Goal: Information Seeking & Learning: Learn about a topic

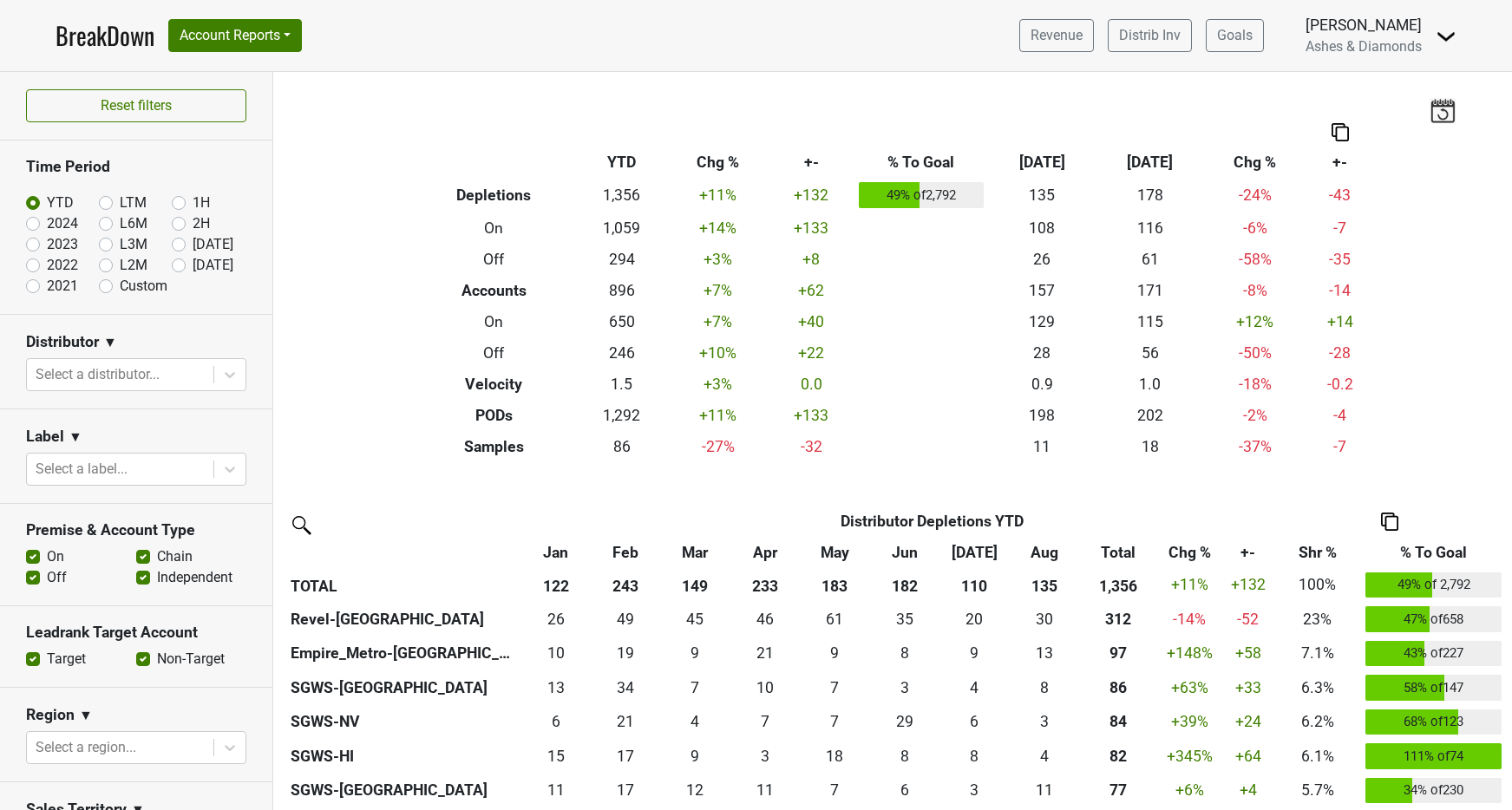
click at [192, 267] on label "[DATE]" at bounding box center [213, 265] width 41 height 21
click at [180, 267] on input "[DATE]" at bounding box center [206, 264] width 70 height 18
radio input "true"
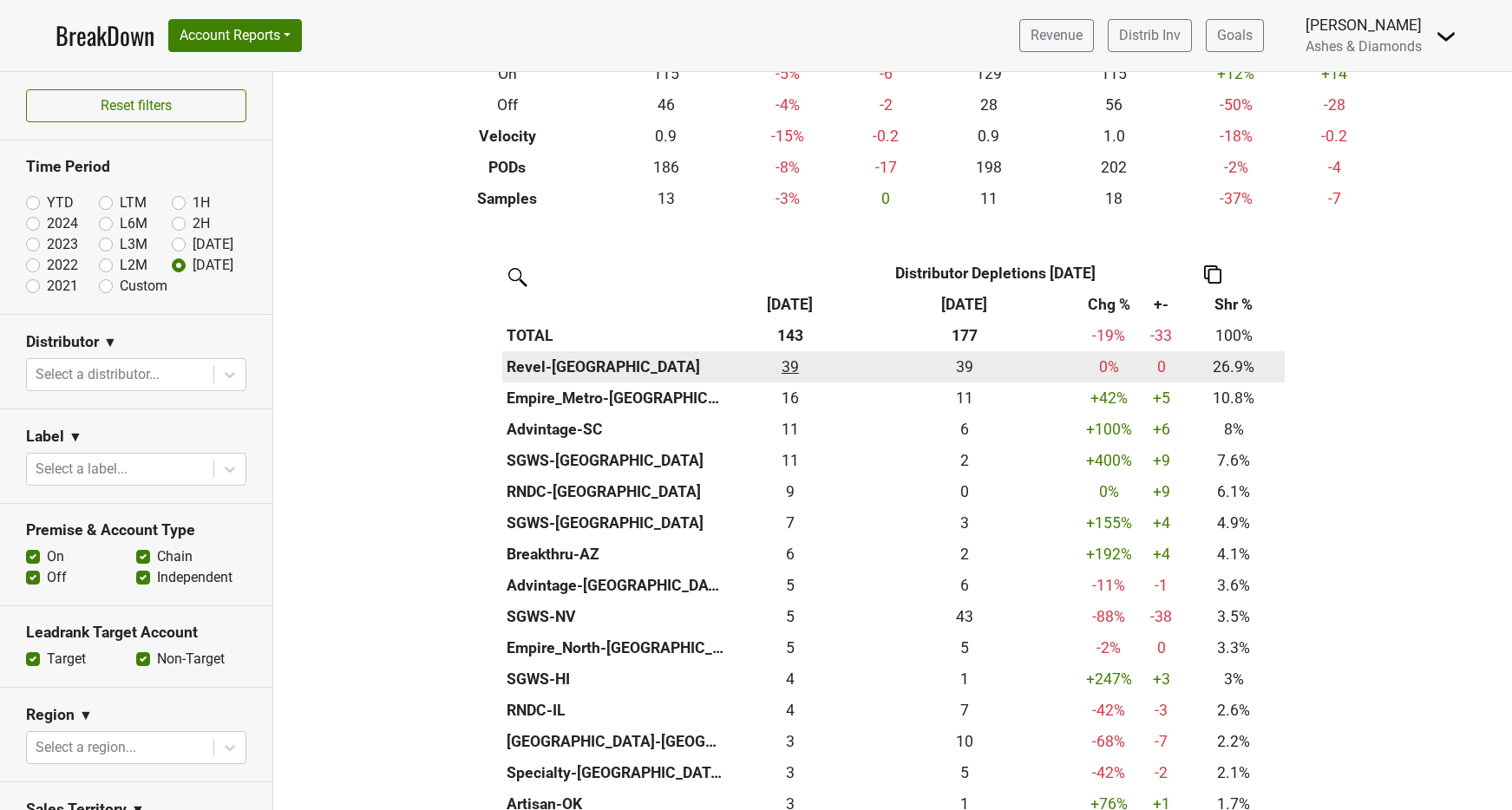
scroll to position [245, 0]
click at [802, 363] on div "38.5 39" at bounding box center [790, 366] width 115 height 23
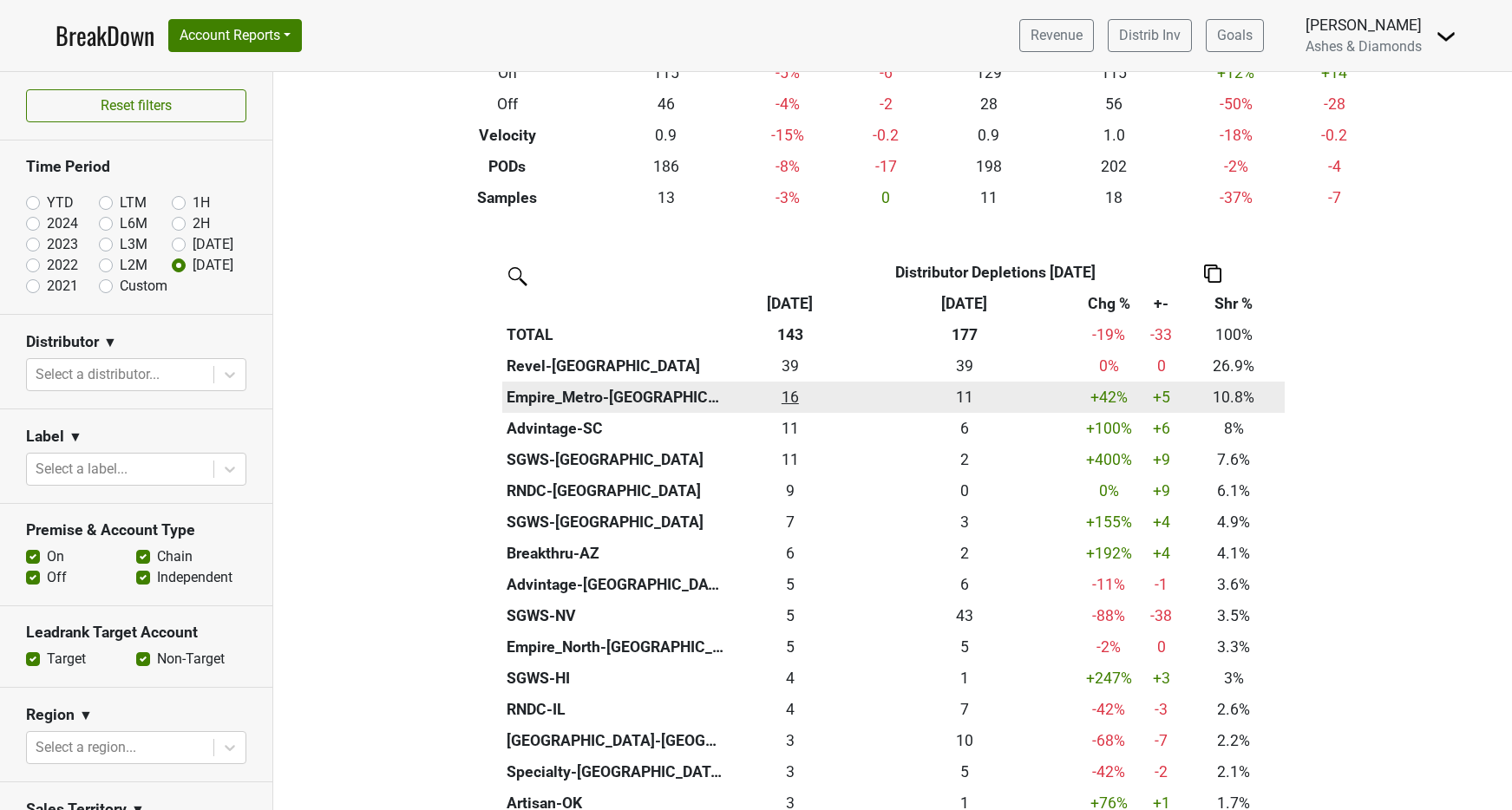
click at [794, 393] on div "15.5 16" at bounding box center [790, 396] width 115 height 23
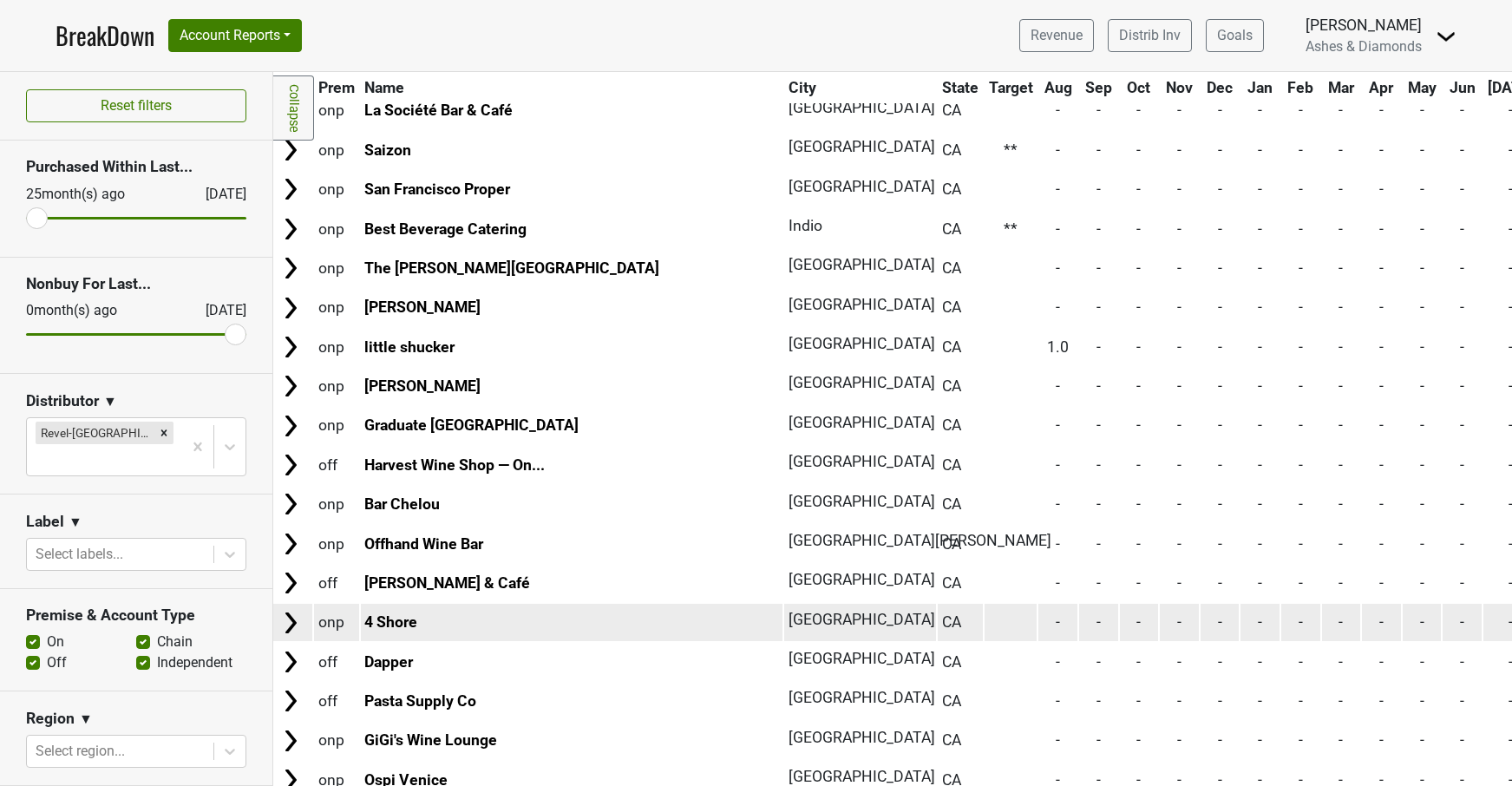
scroll to position [7975, 2]
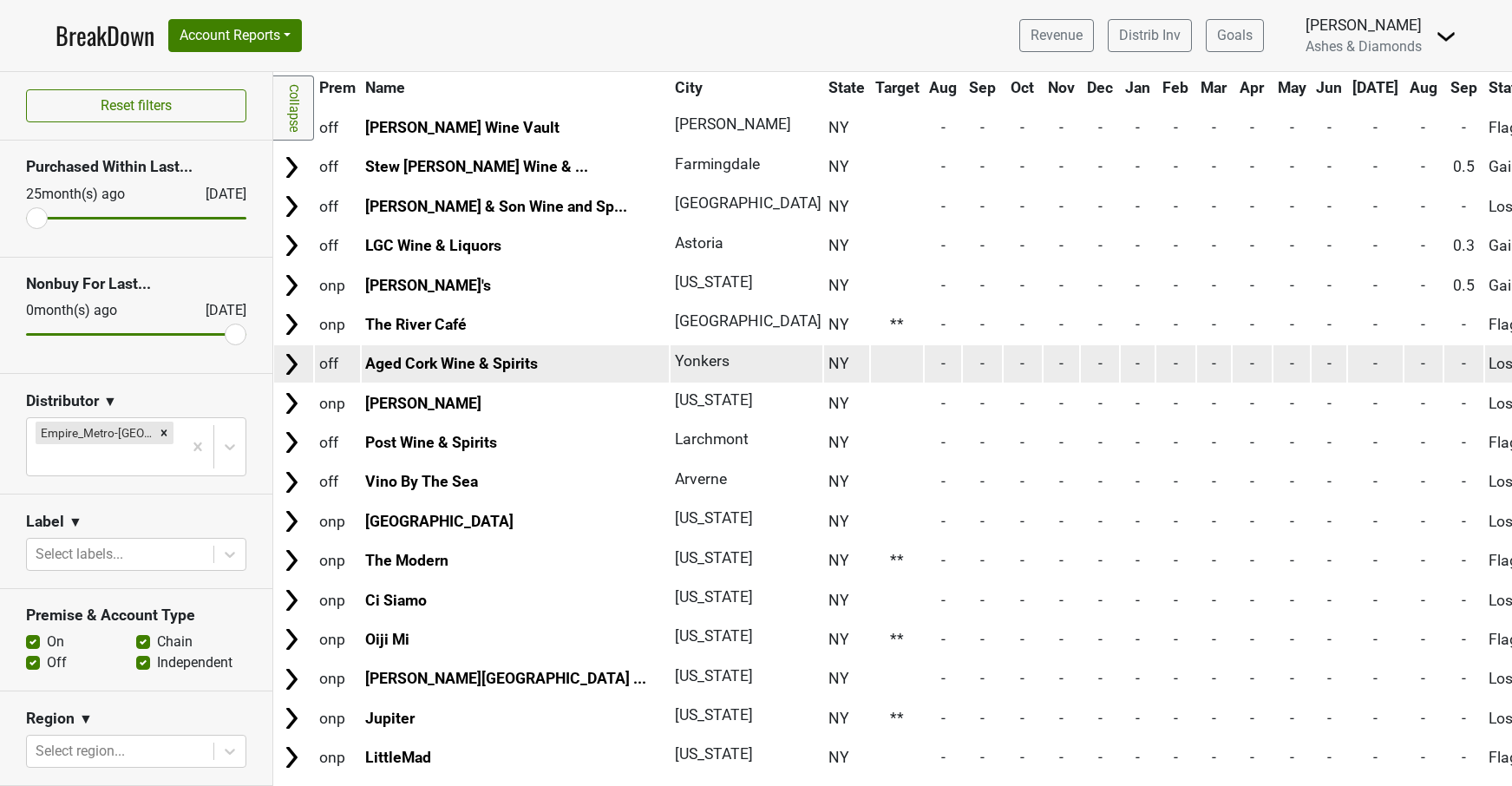
scroll to position [3296, 1]
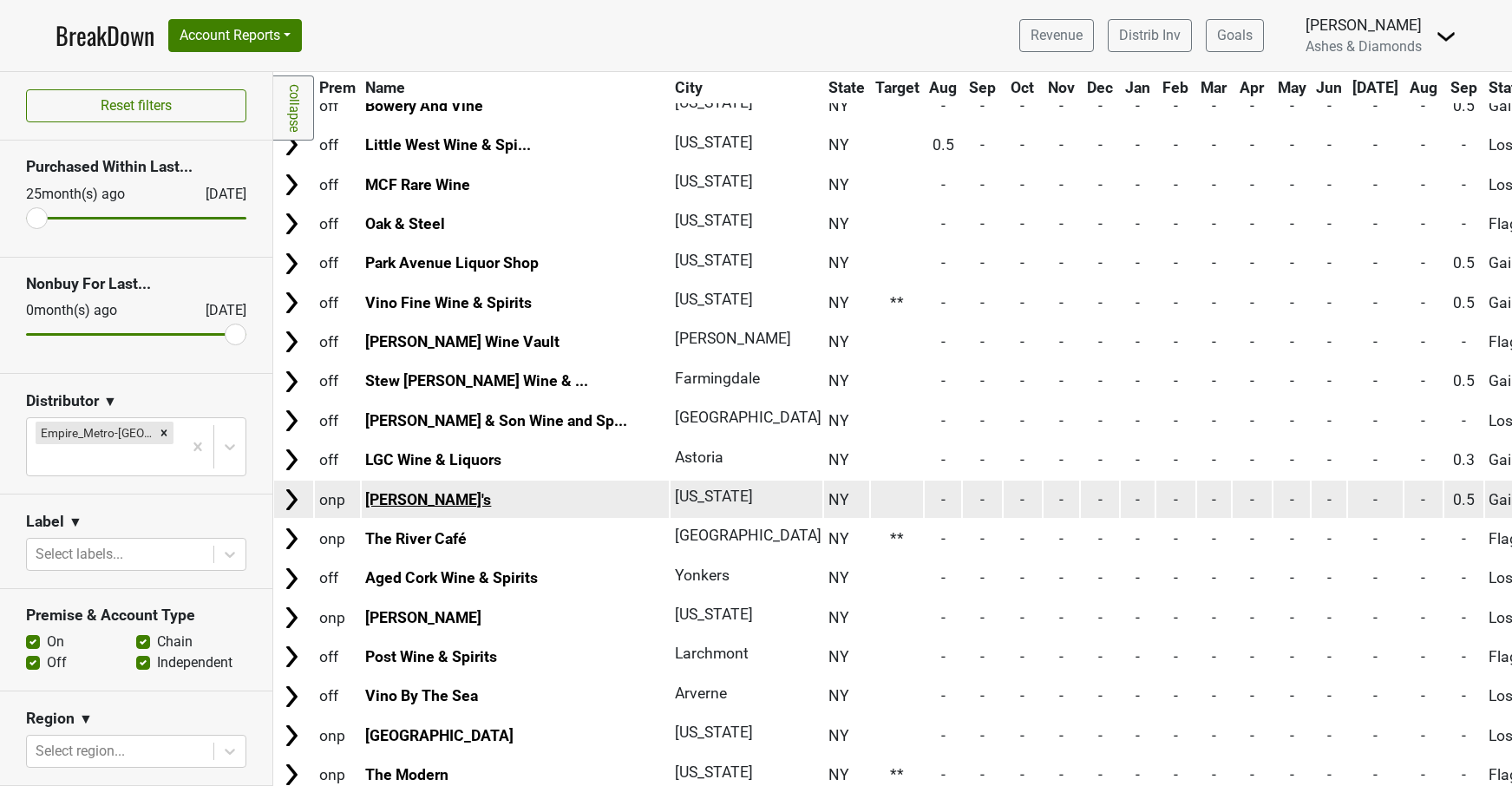
click at [412, 491] on link "Michael's" at bounding box center [428, 499] width 126 height 18
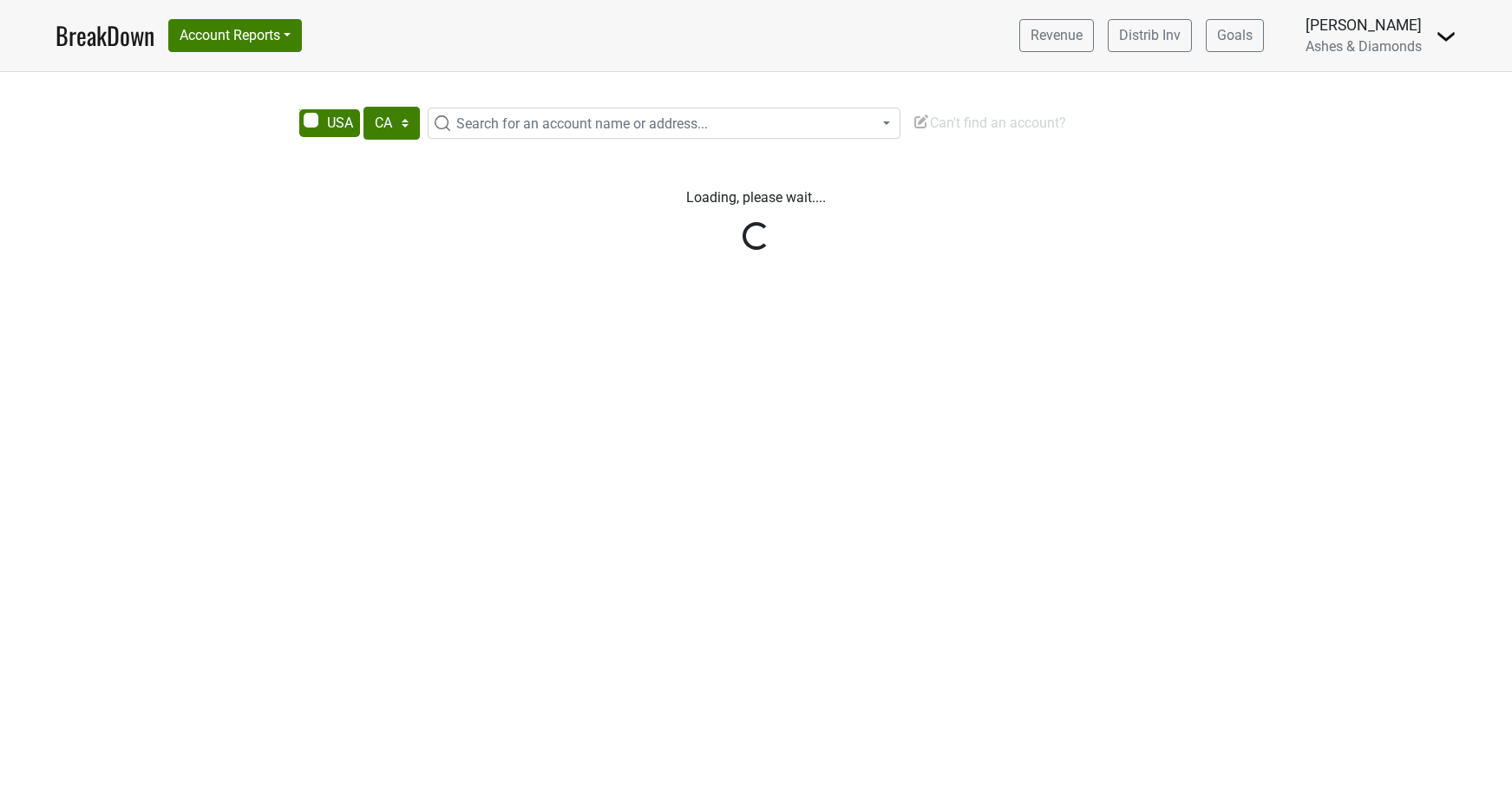
select select "CA"
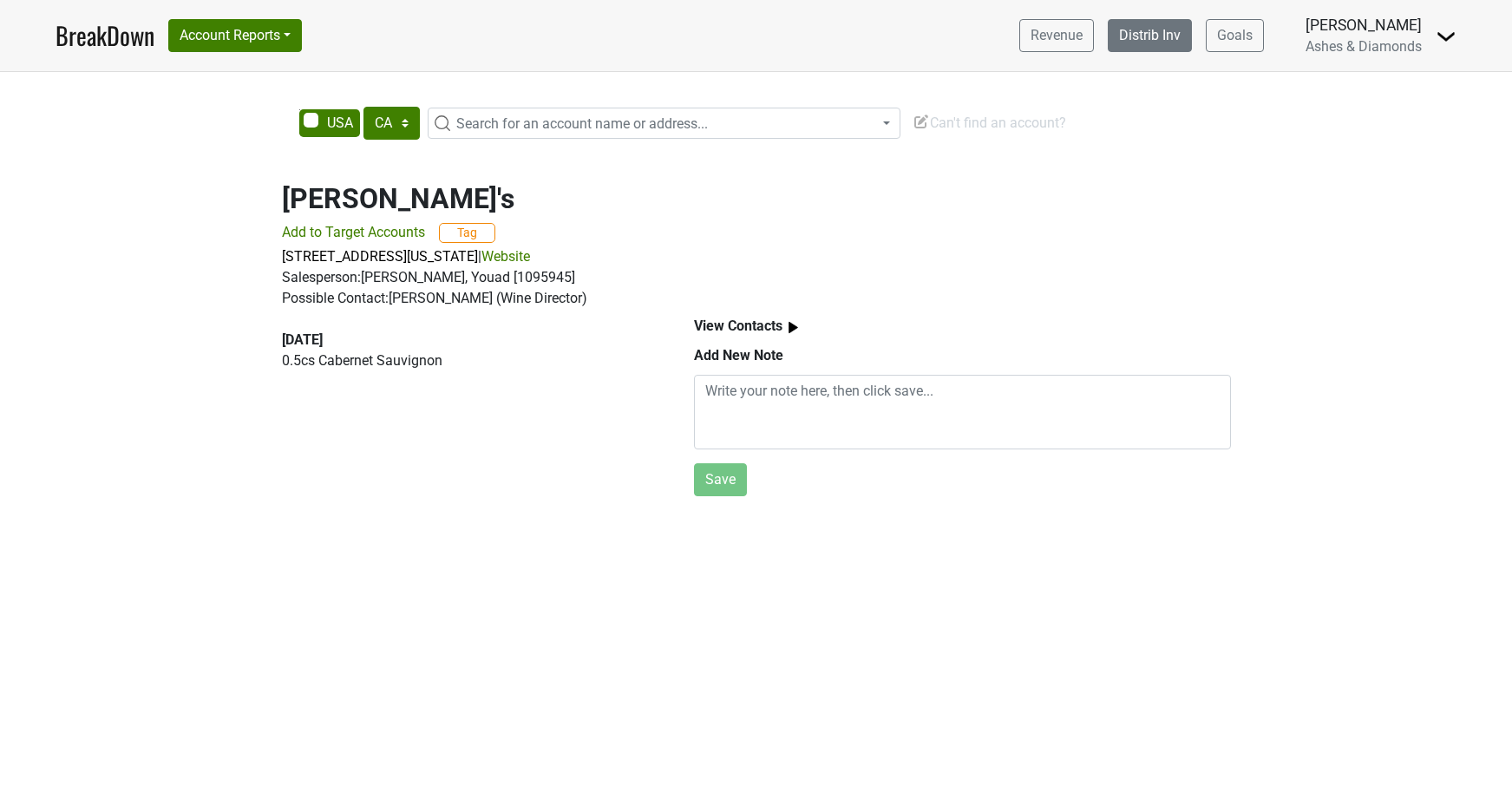
click at [1122, 28] on link "Distrib Inv" at bounding box center [1150, 35] width 84 height 33
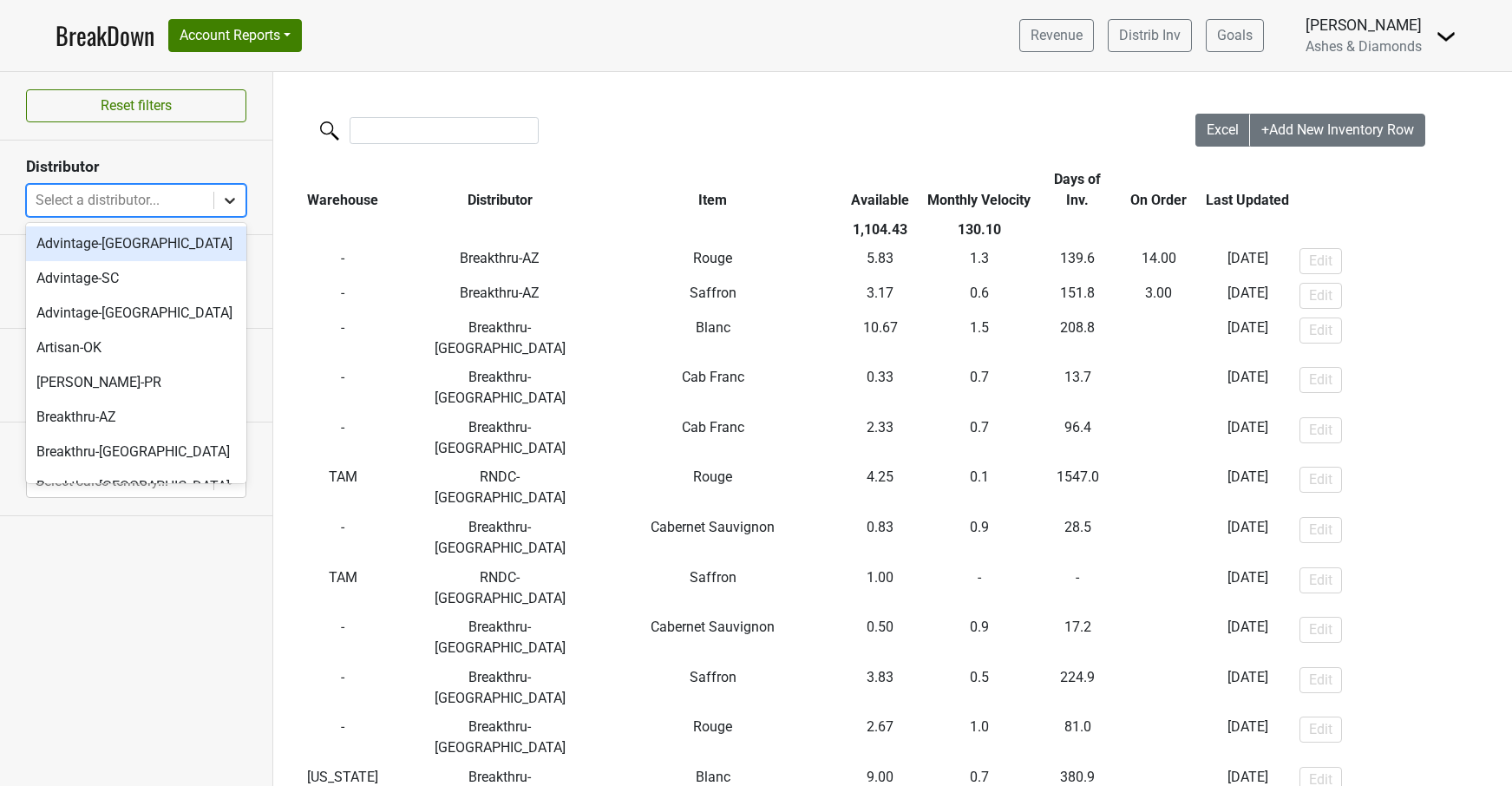
click at [219, 206] on div at bounding box center [230, 200] width 31 height 31
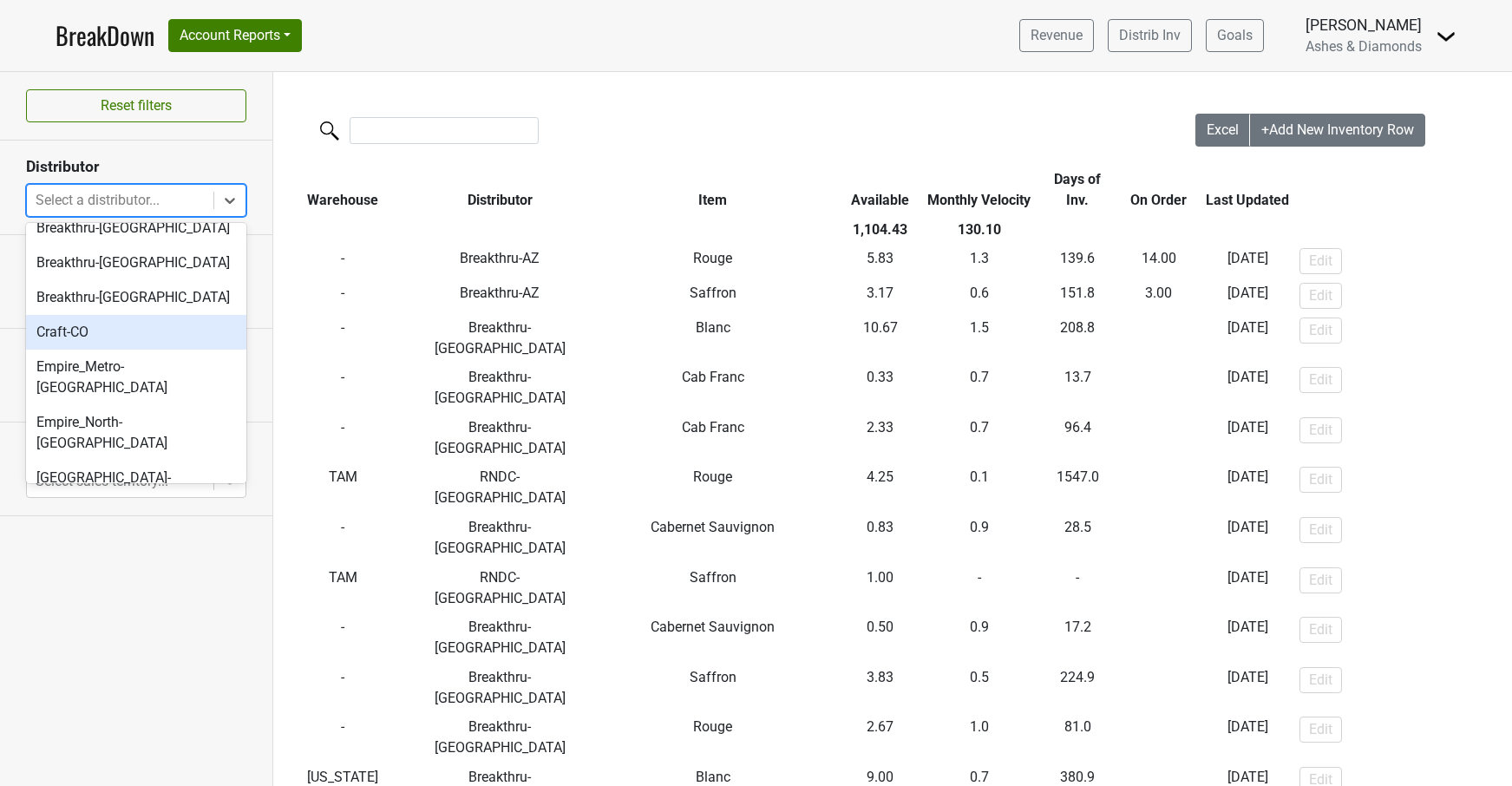
scroll to position [295, 0]
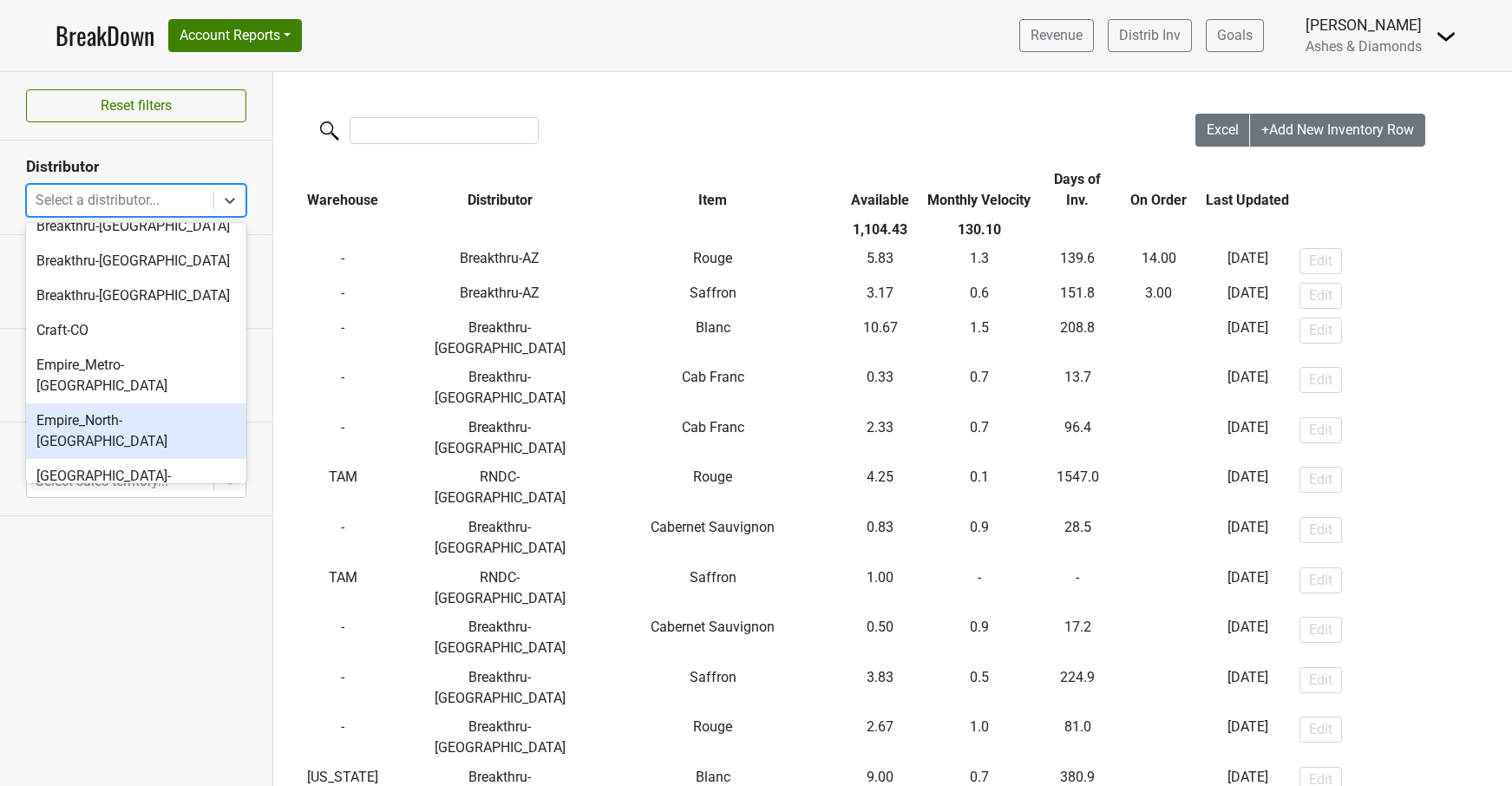
click at [128, 403] on div "Empire_North-[GEOGRAPHIC_DATA]" at bounding box center [136, 431] width 221 height 56
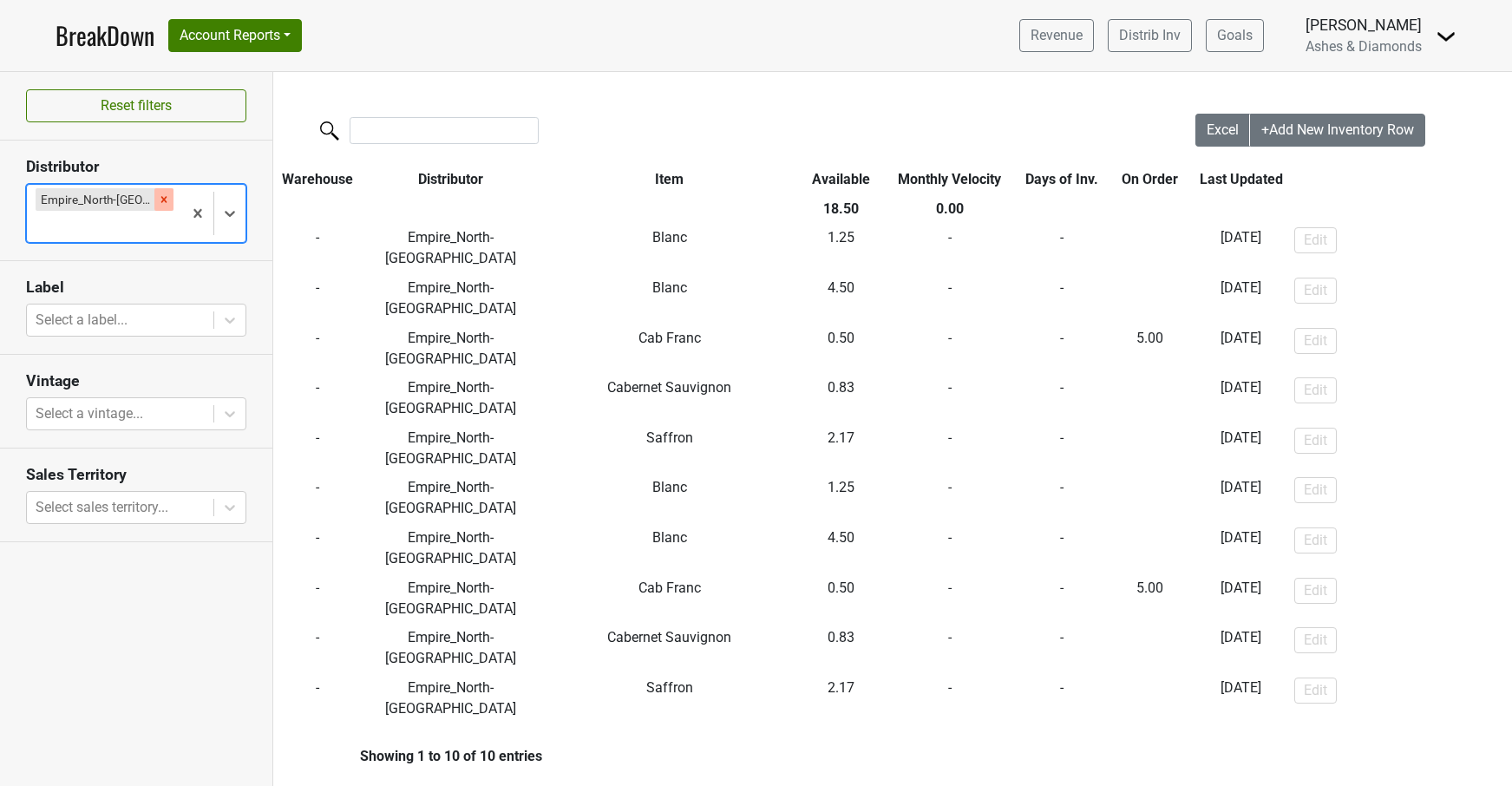
click at [158, 197] on icon "Remove Empire_North-NY" at bounding box center [164, 199] width 12 height 12
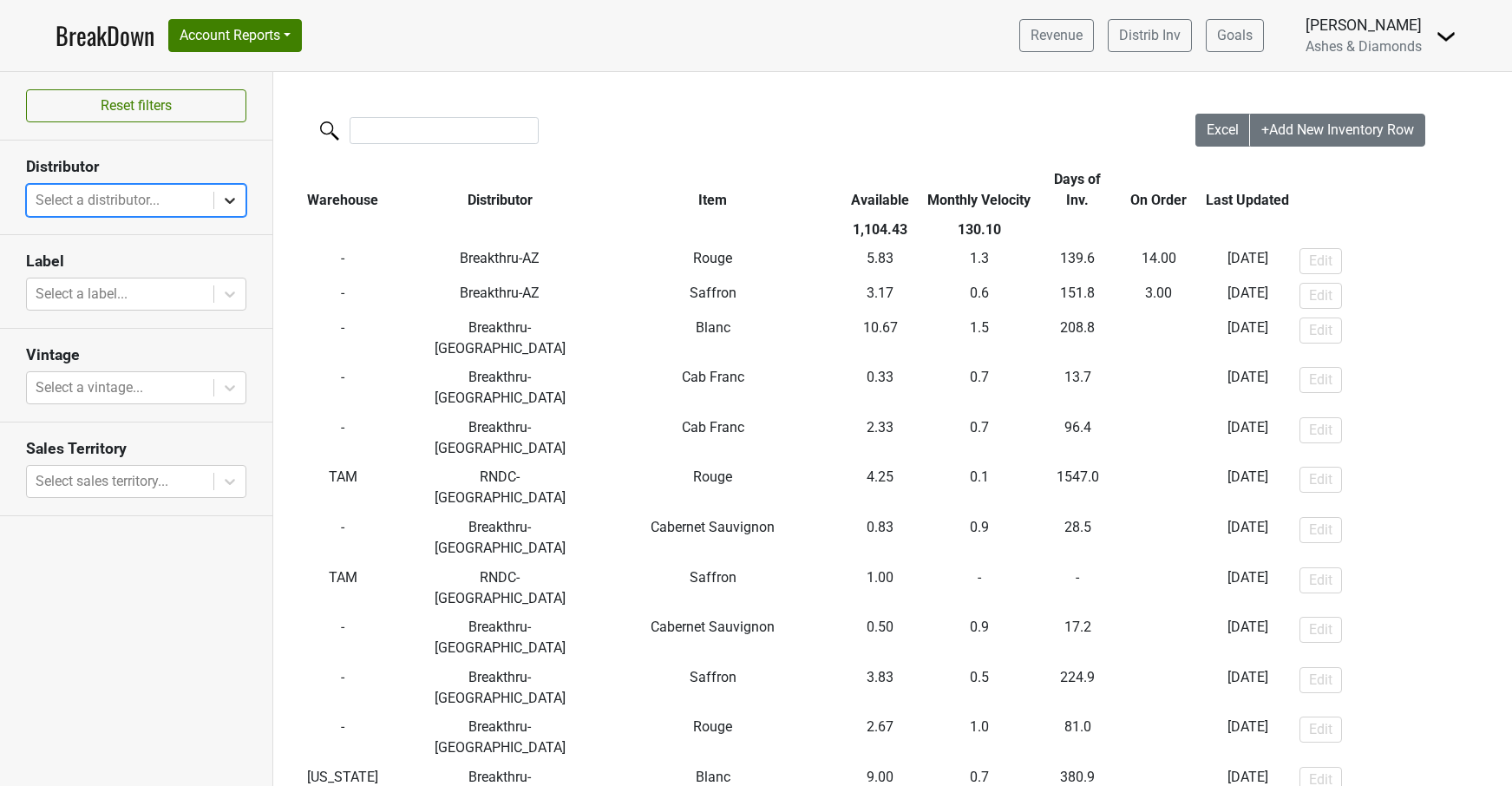
click at [220, 196] on div at bounding box center [230, 200] width 31 height 31
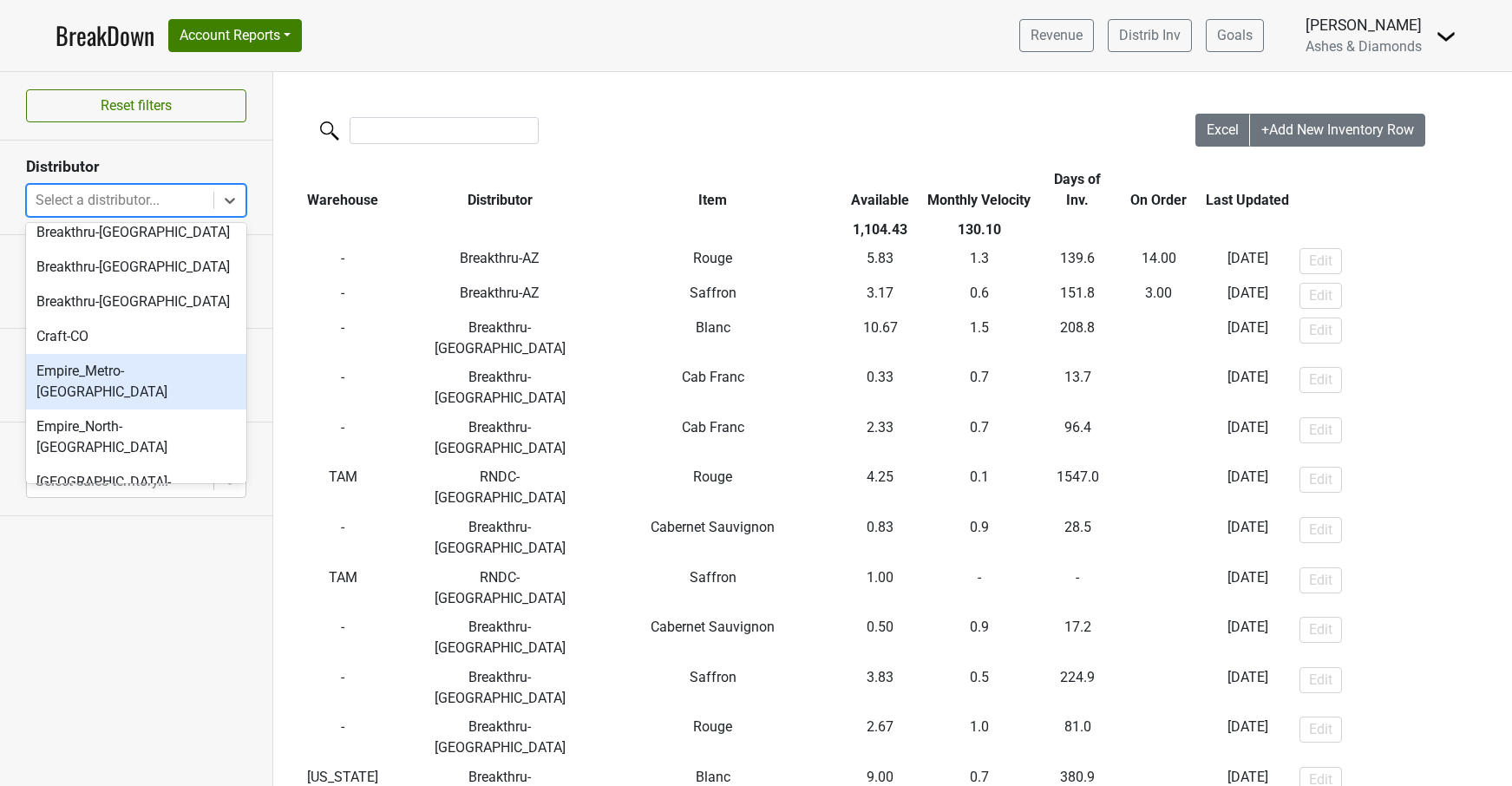
scroll to position [290, 0]
click at [173, 365] on div "Empire_Metro-NY" at bounding box center [136, 380] width 221 height 56
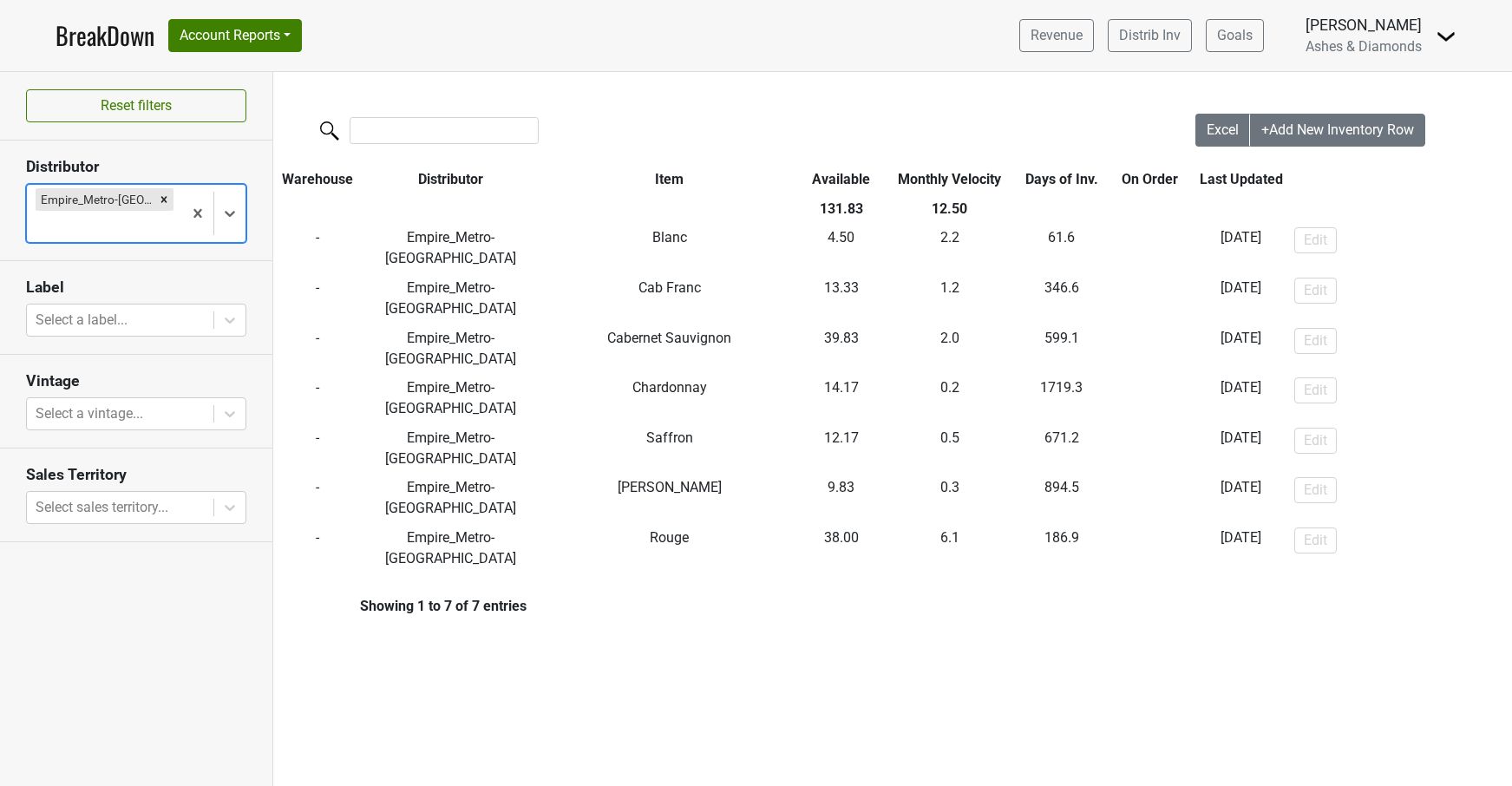
click at [158, 201] on icon "Remove Empire_Metro-NY" at bounding box center [164, 199] width 12 height 12
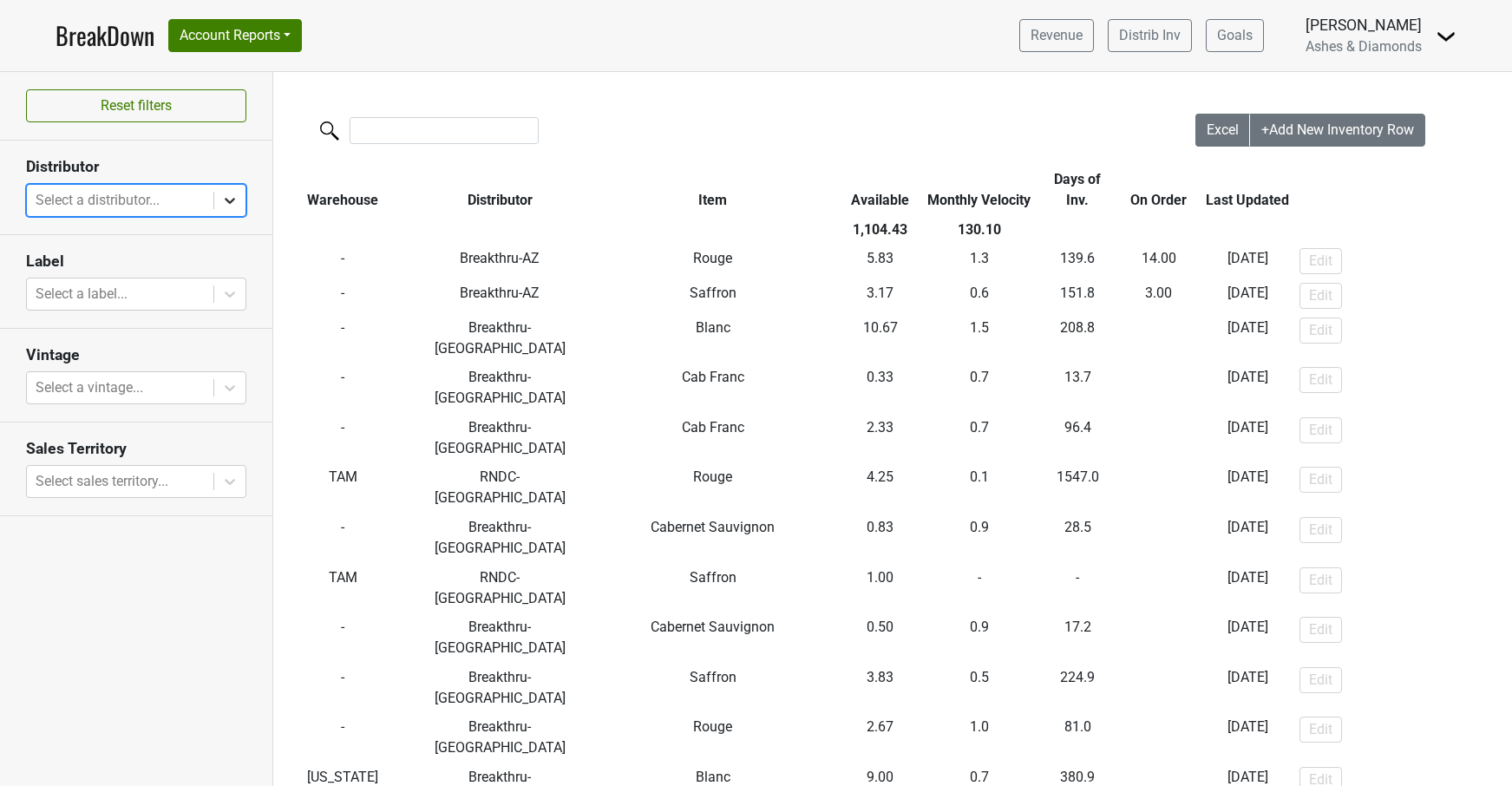
click at [236, 190] on div at bounding box center [230, 200] width 31 height 31
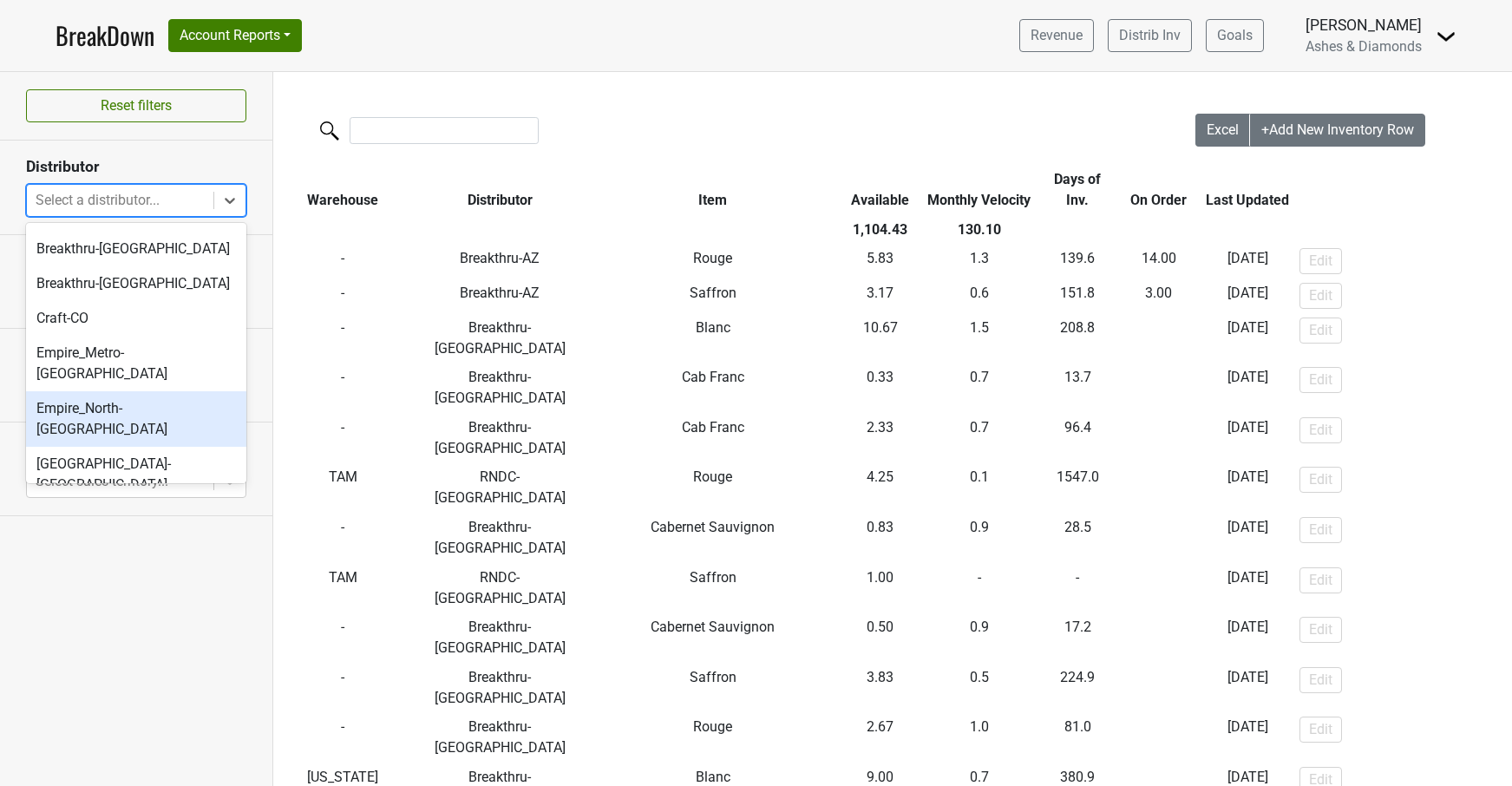
scroll to position [303, 0]
click at [157, 373] on div "Advintage-NC Advintage-SC Advintage-TN Artisan-OK B Fernandez-PR Breakthru-AZ B…" at bounding box center [136, 352] width 221 height 260
click at [139, 395] on div "Empire_North-[GEOGRAPHIC_DATA]" at bounding box center [136, 423] width 221 height 56
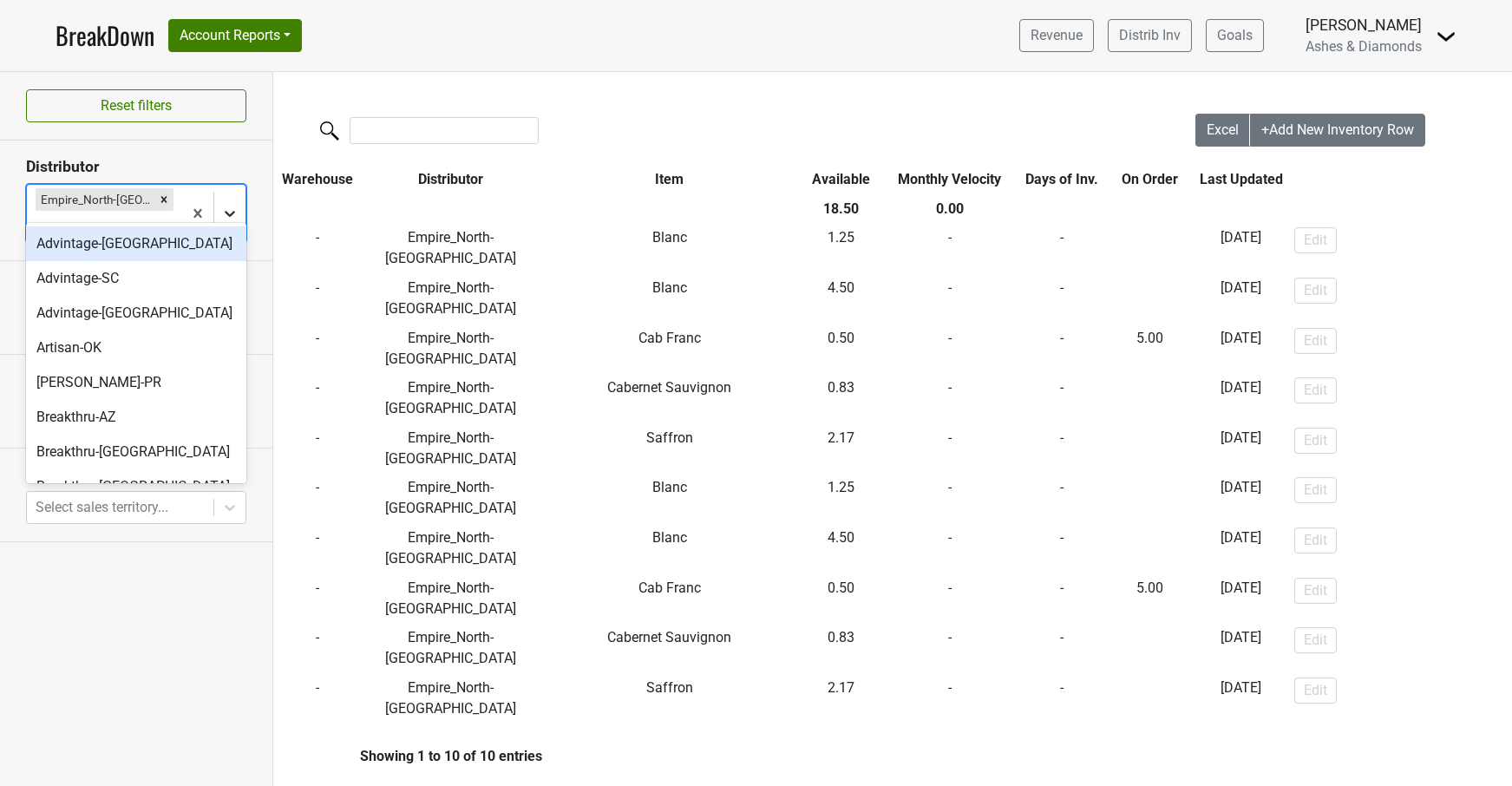
click at [234, 205] on icon at bounding box center [230, 214] width 18 height 18
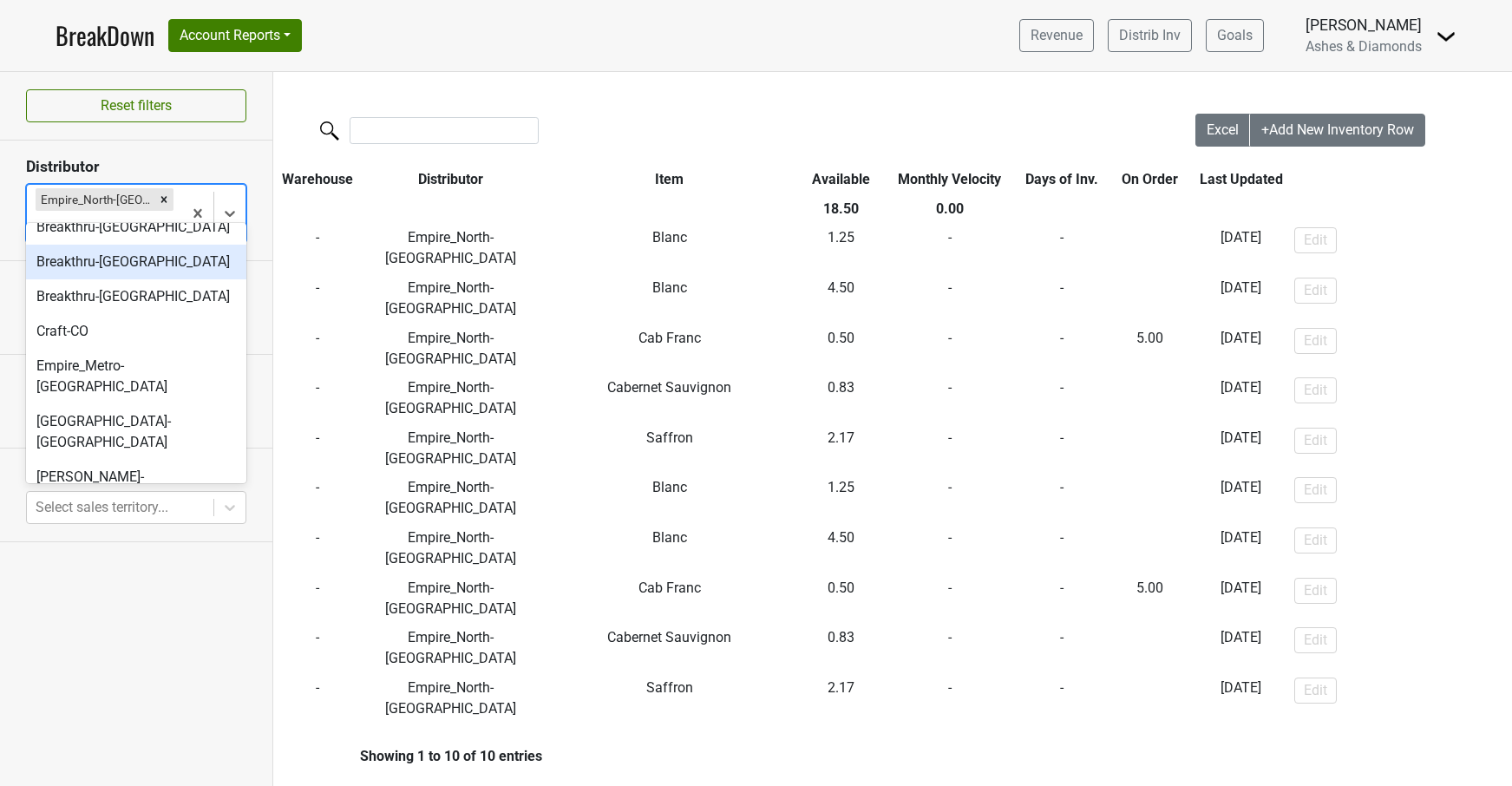
scroll to position [295, 0]
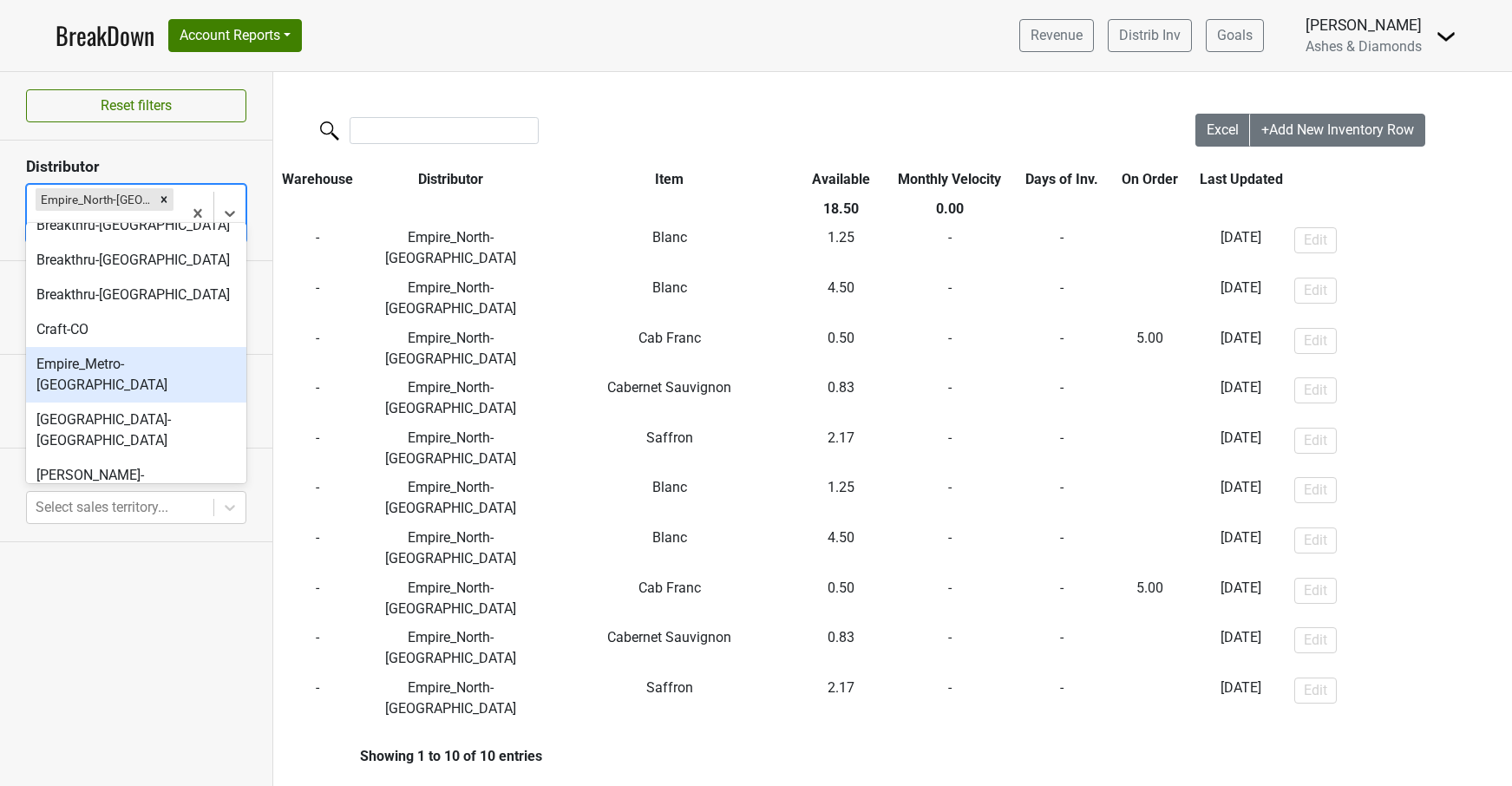
click at [161, 363] on div "Empire_Metro-[GEOGRAPHIC_DATA]" at bounding box center [136, 375] width 221 height 56
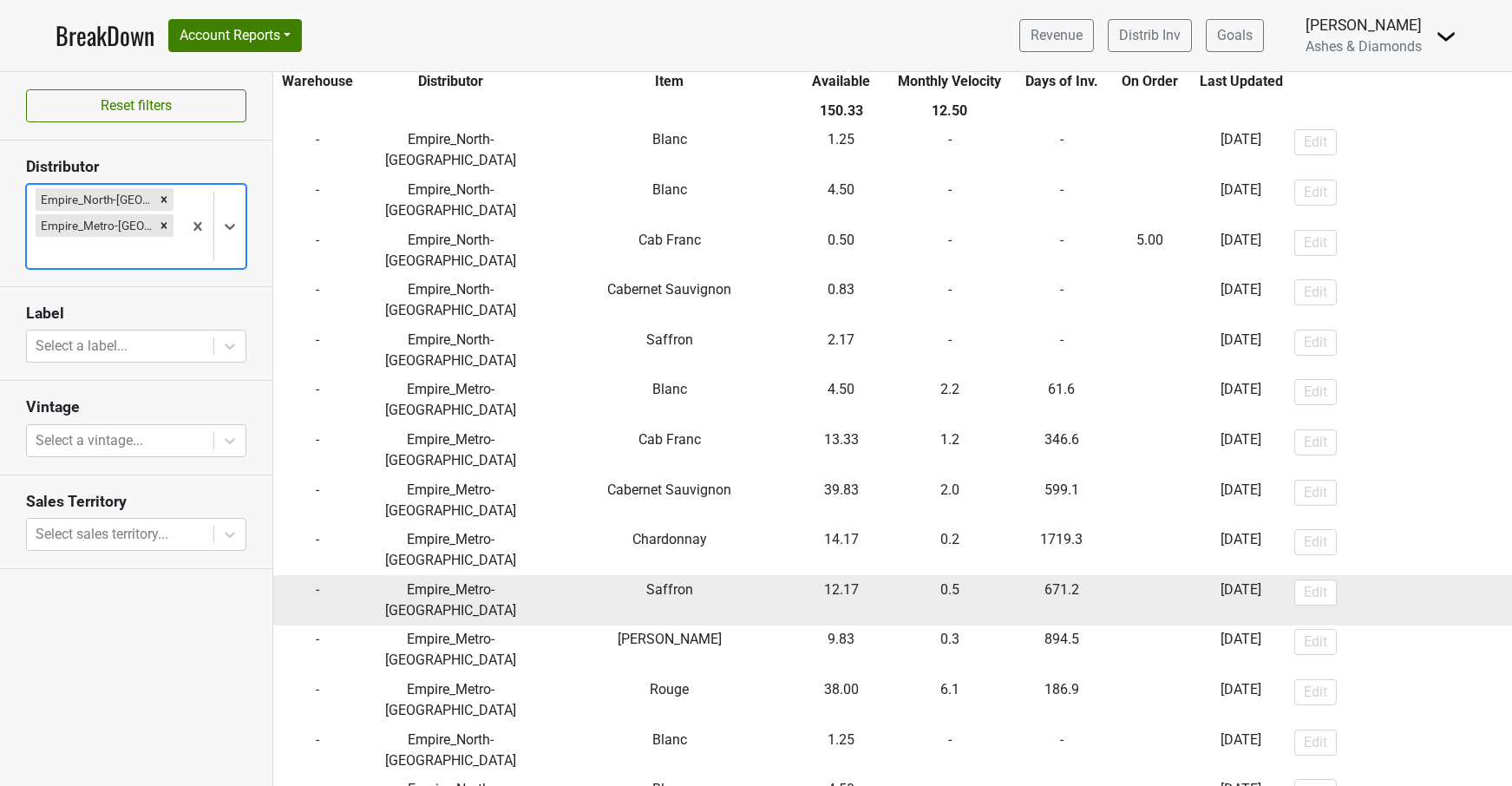
scroll to position [97, 0]
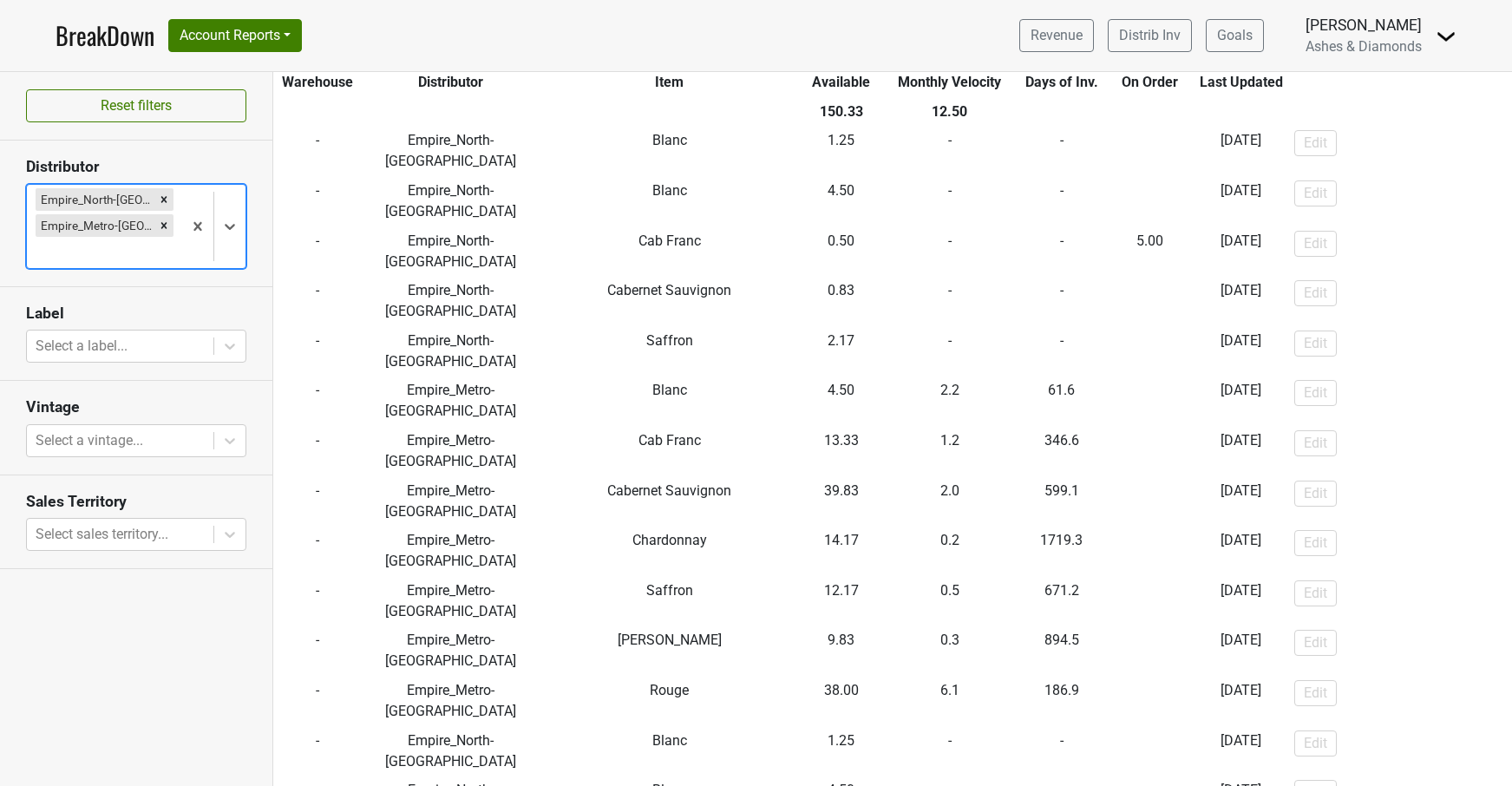
click at [154, 222] on div "Remove Empire_Metro-NY" at bounding box center [163, 225] width 19 height 23
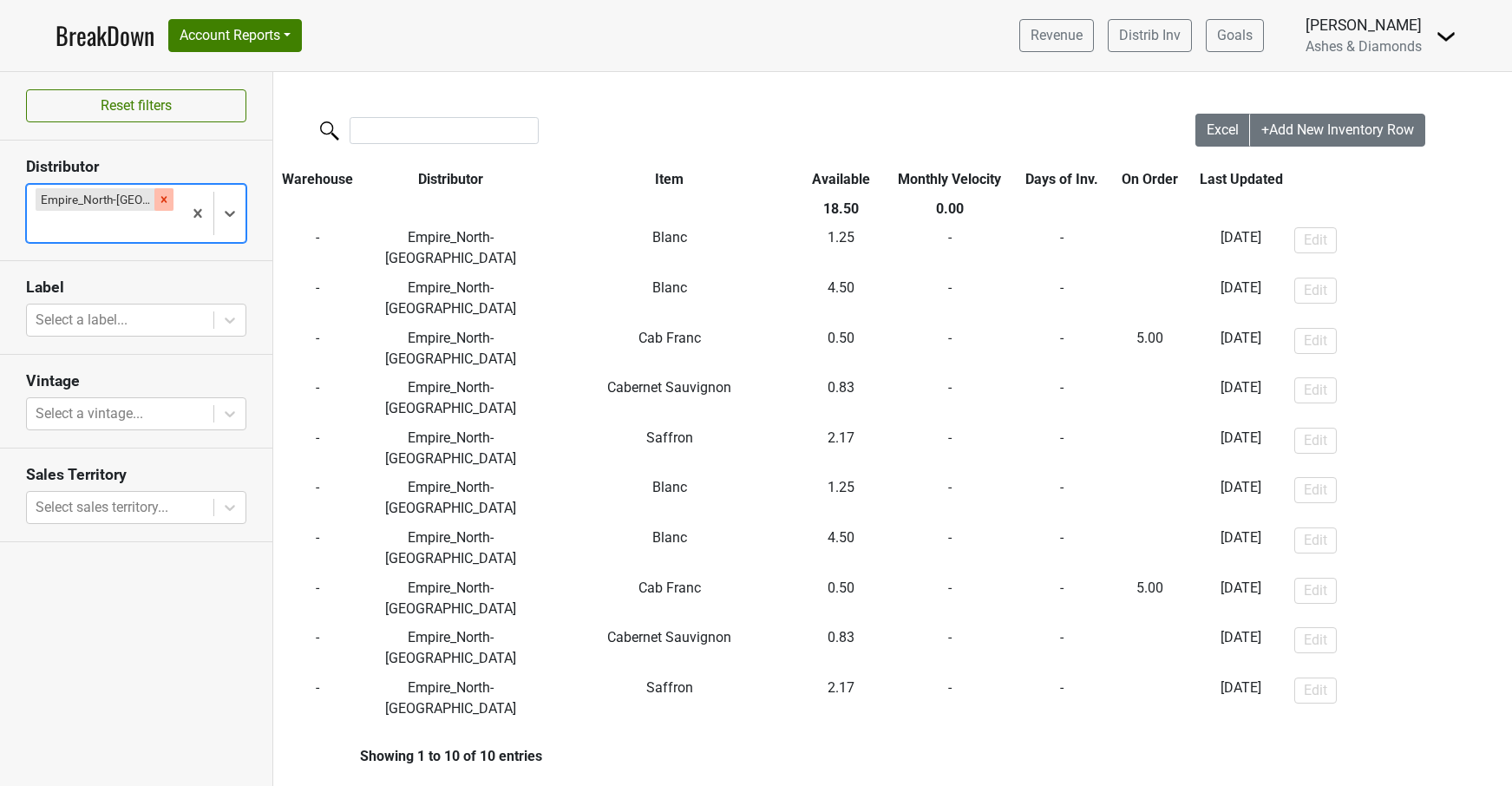
click at [158, 196] on icon "Remove Empire_North-NY" at bounding box center [164, 199] width 12 height 12
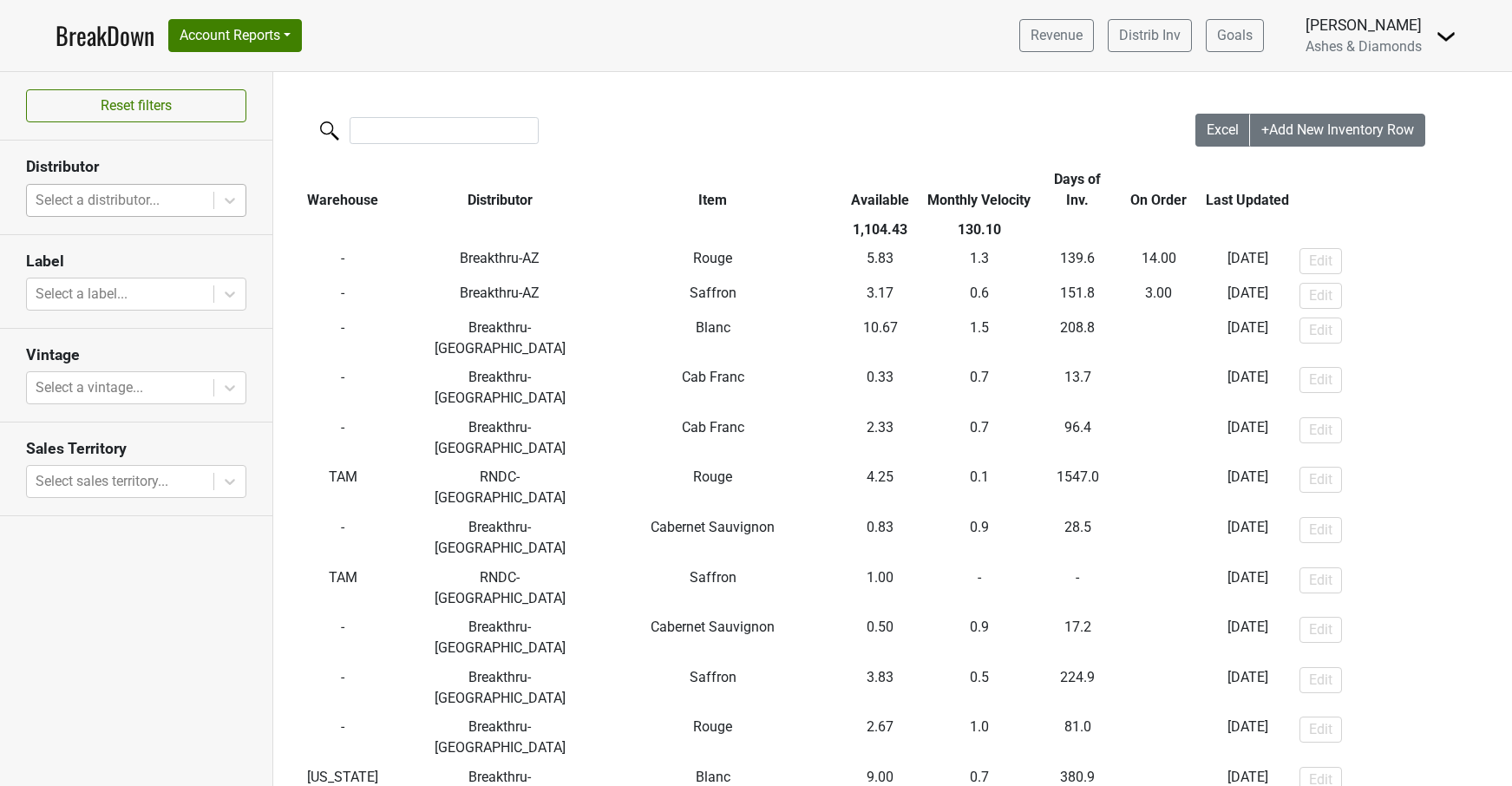
click at [113, 34] on link "BreakDown" at bounding box center [105, 35] width 99 height 36
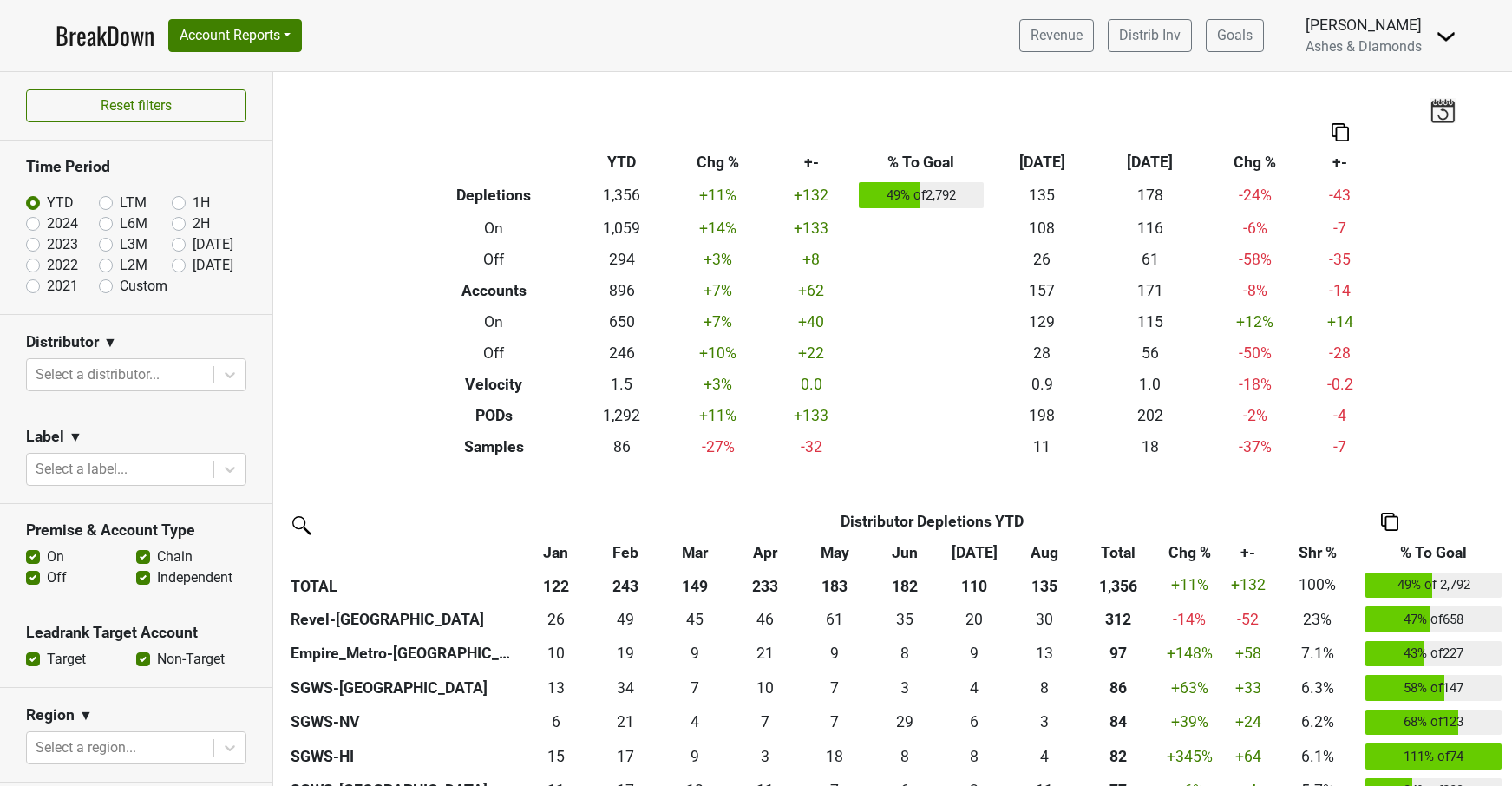
click at [192, 261] on label "[DATE]" at bounding box center [213, 265] width 41 height 21
click at [174, 261] on input "[DATE]" at bounding box center [206, 264] width 70 height 18
radio input "true"
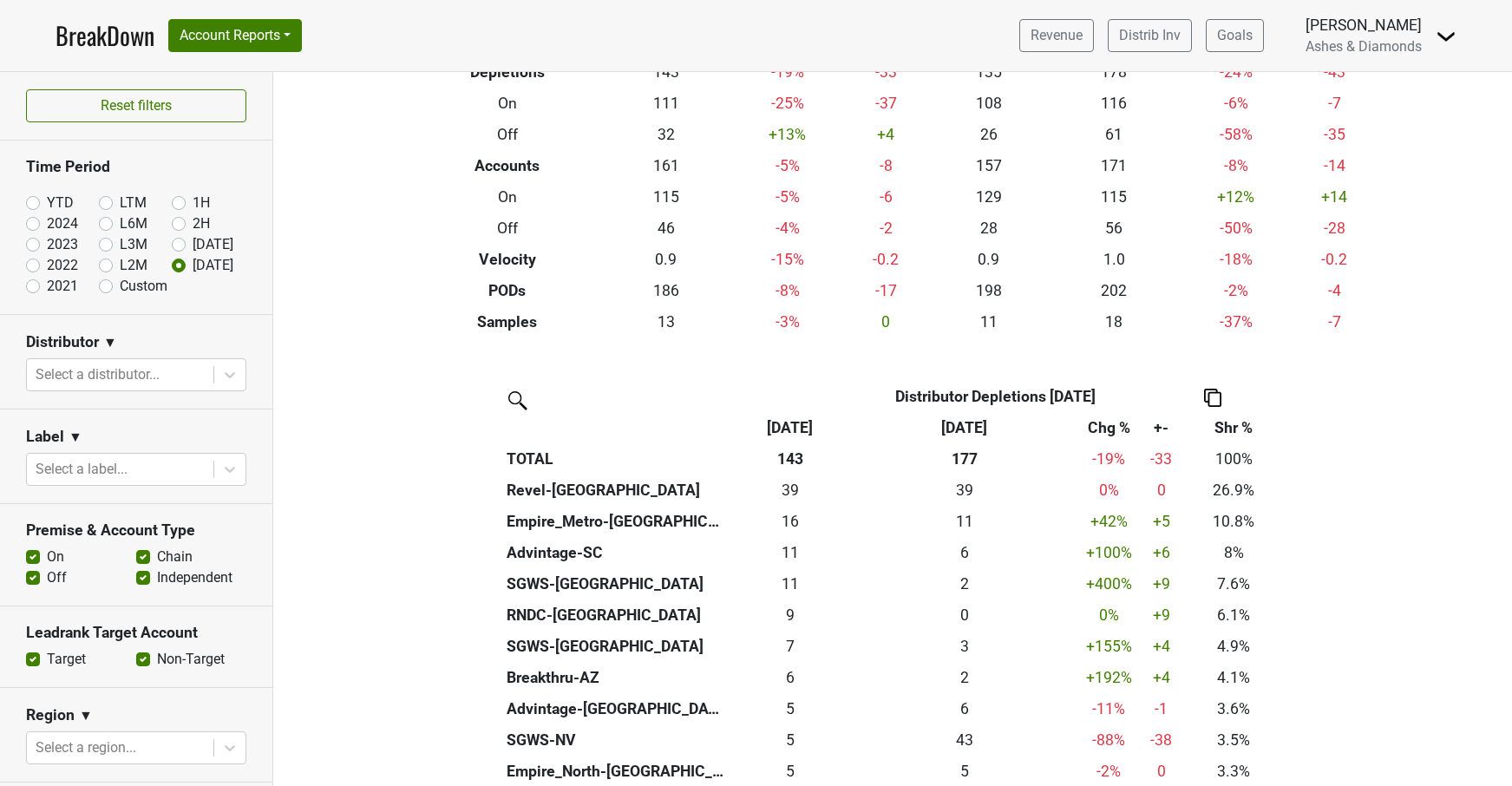
scroll to position [124, 0]
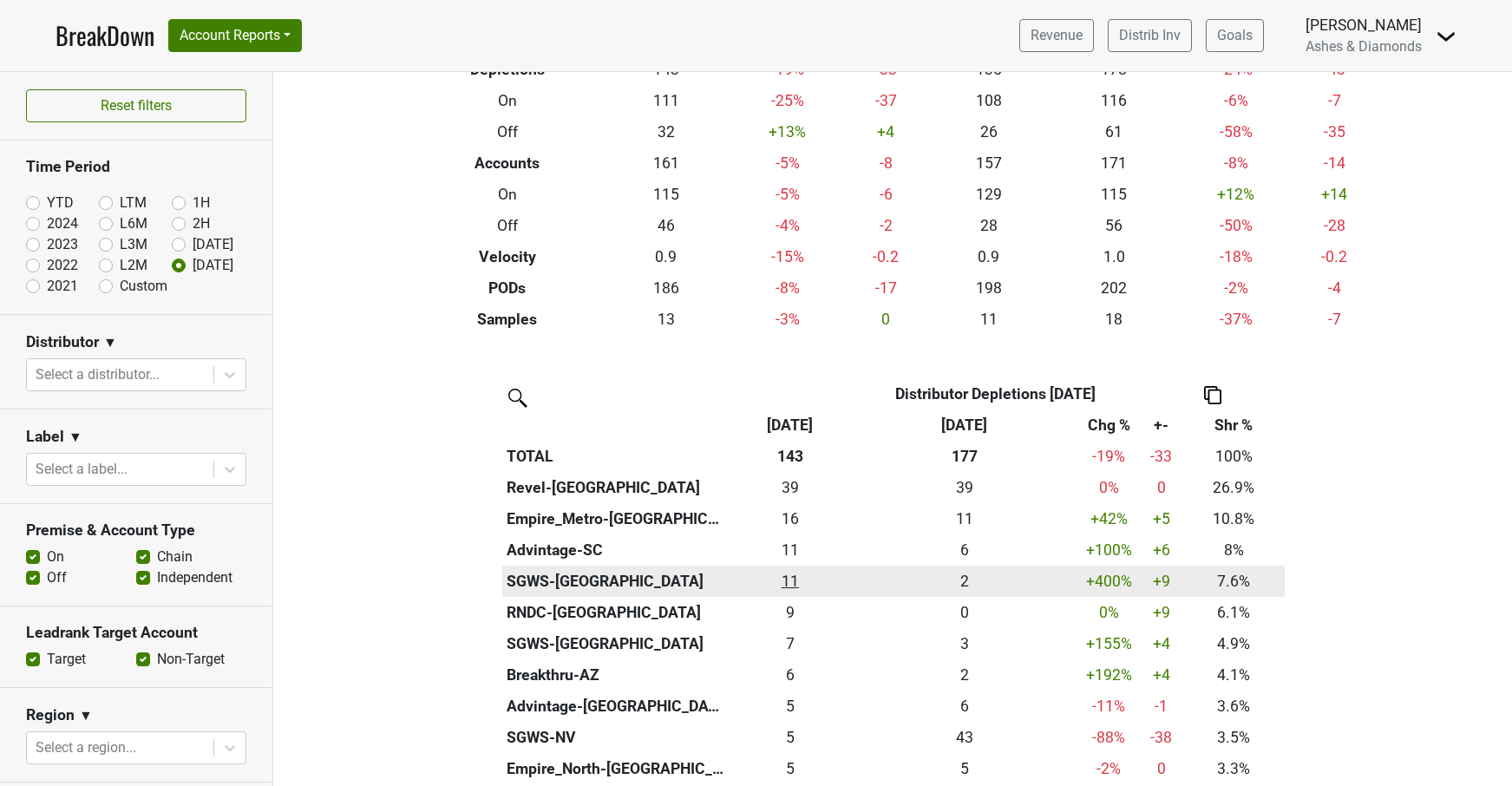
click at [793, 570] on div "10.834 11" at bounding box center [790, 581] width 115 height 23
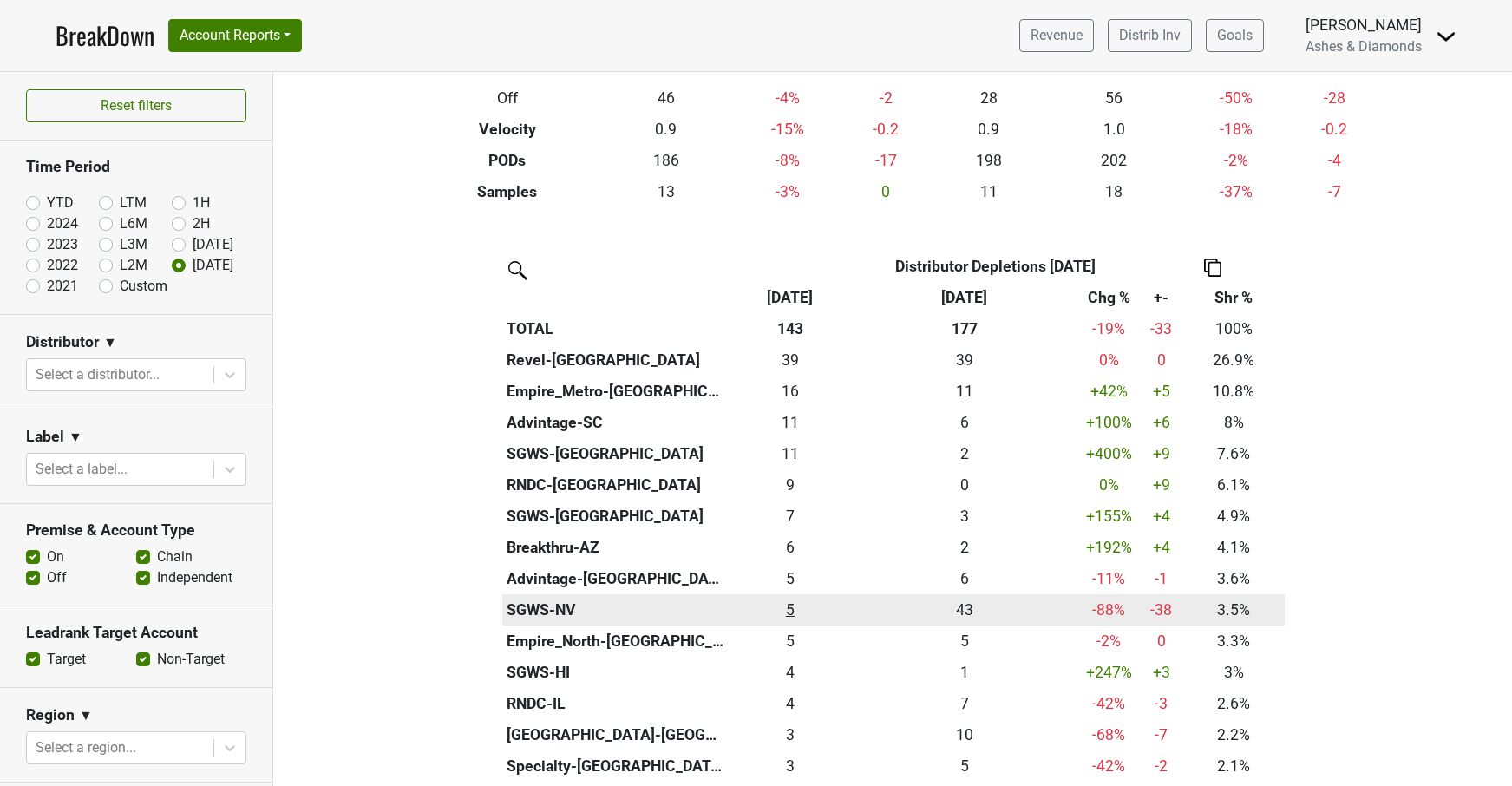
scroll to position [252, 0]
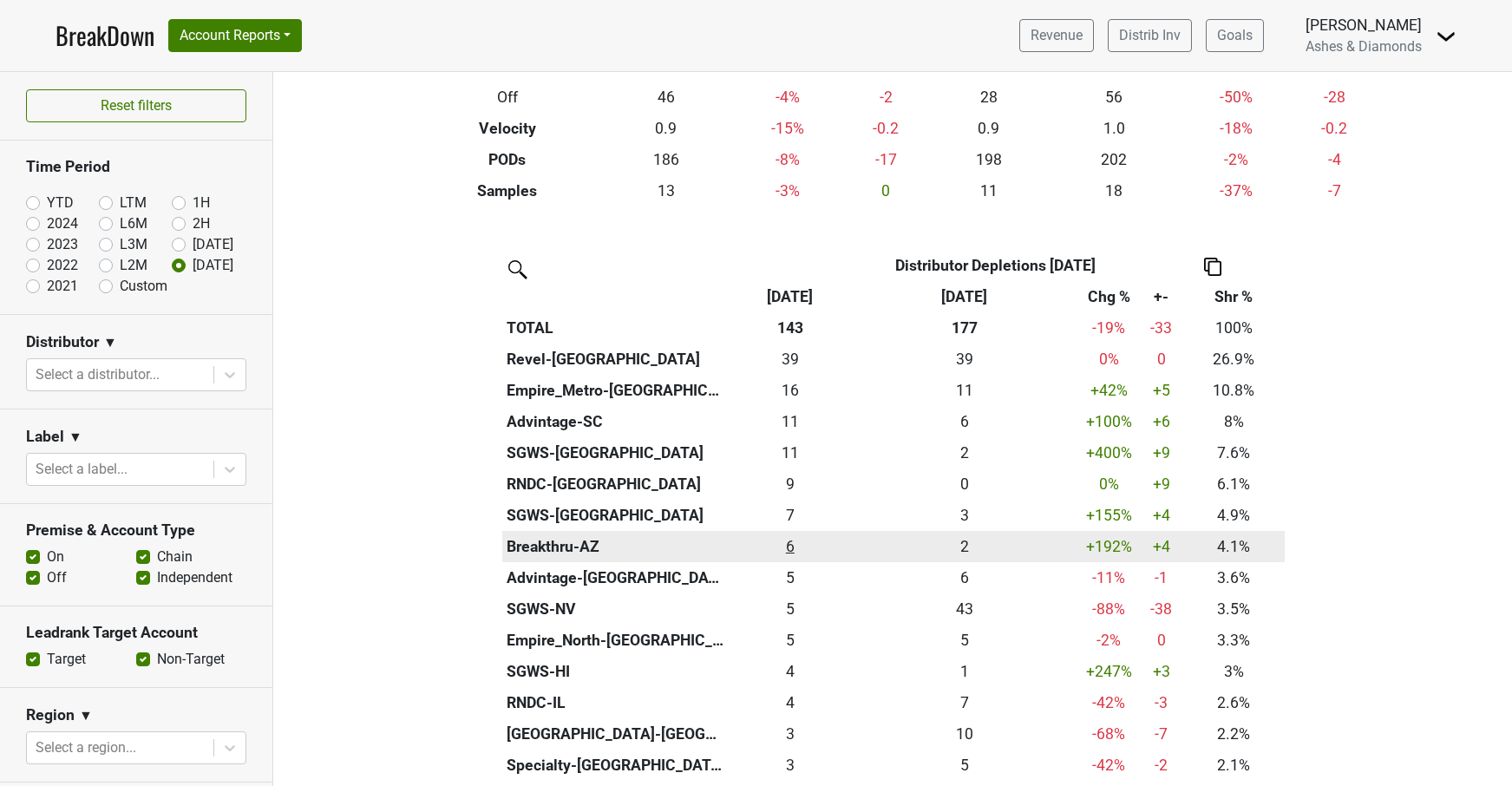
click at [791, 540] on div "5.833 6" at bounding box center [790, 546] width 115 height 23
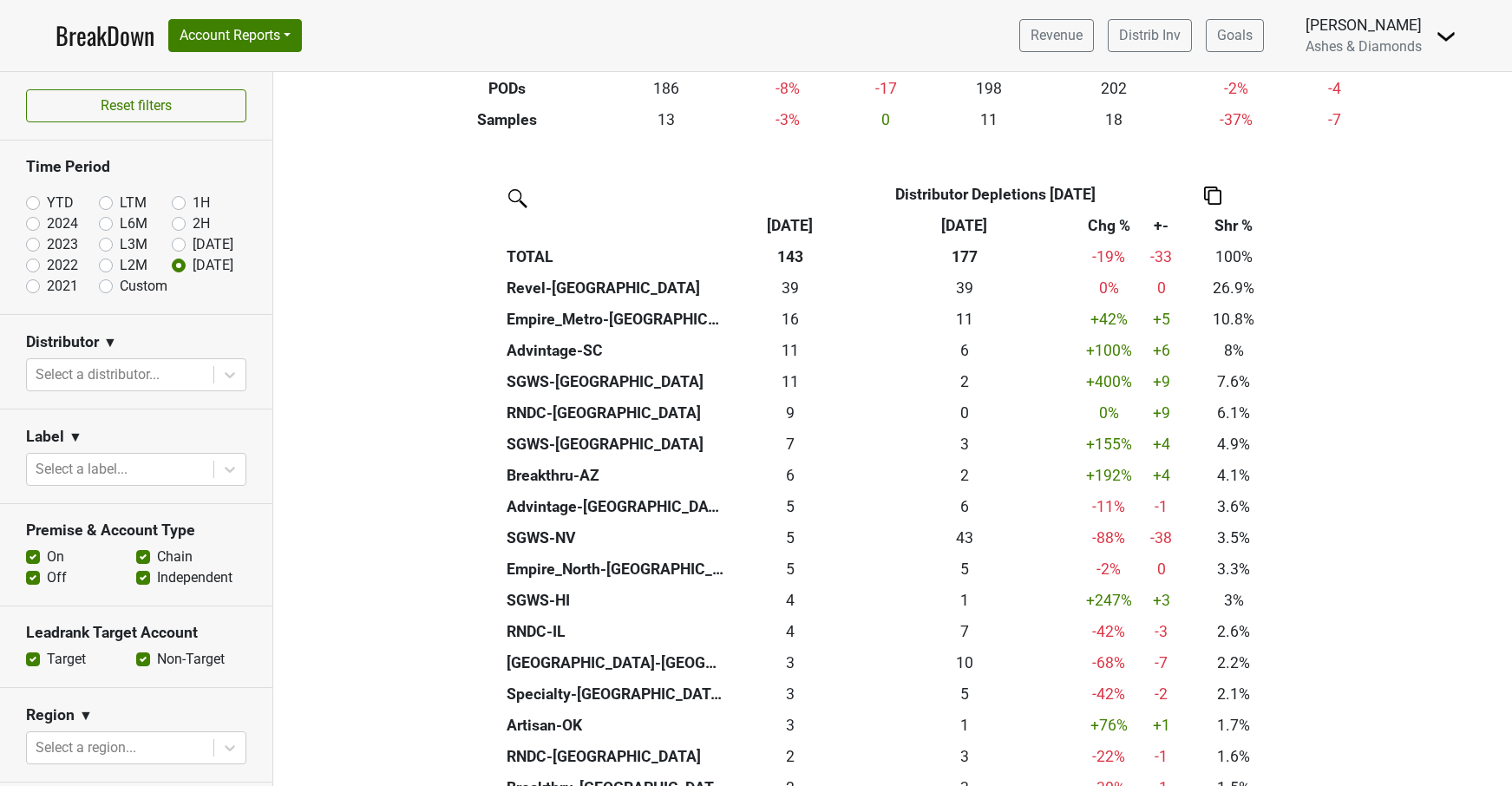
scroll to position [325, 0]
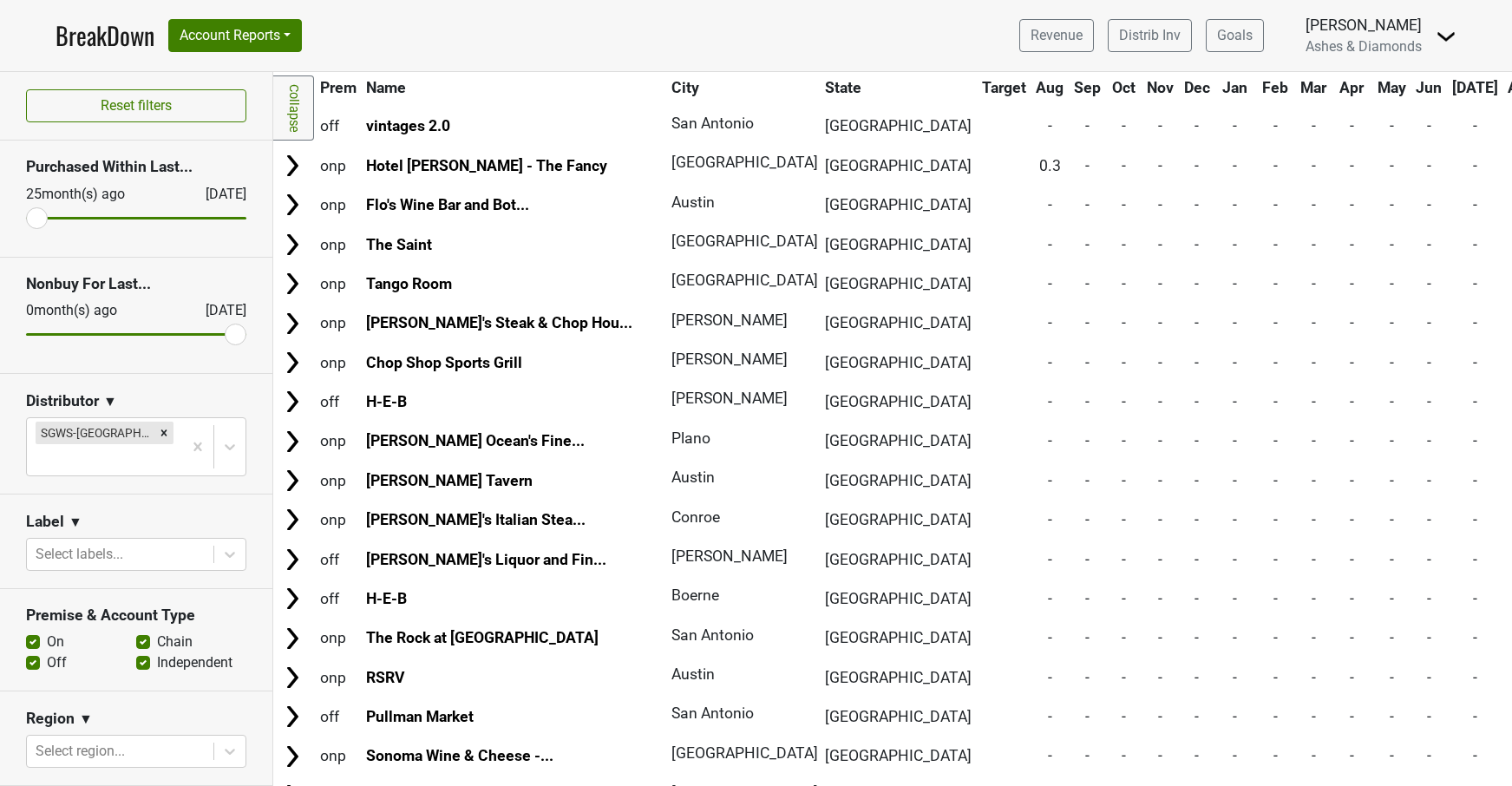
scroll to position [6699, 0]
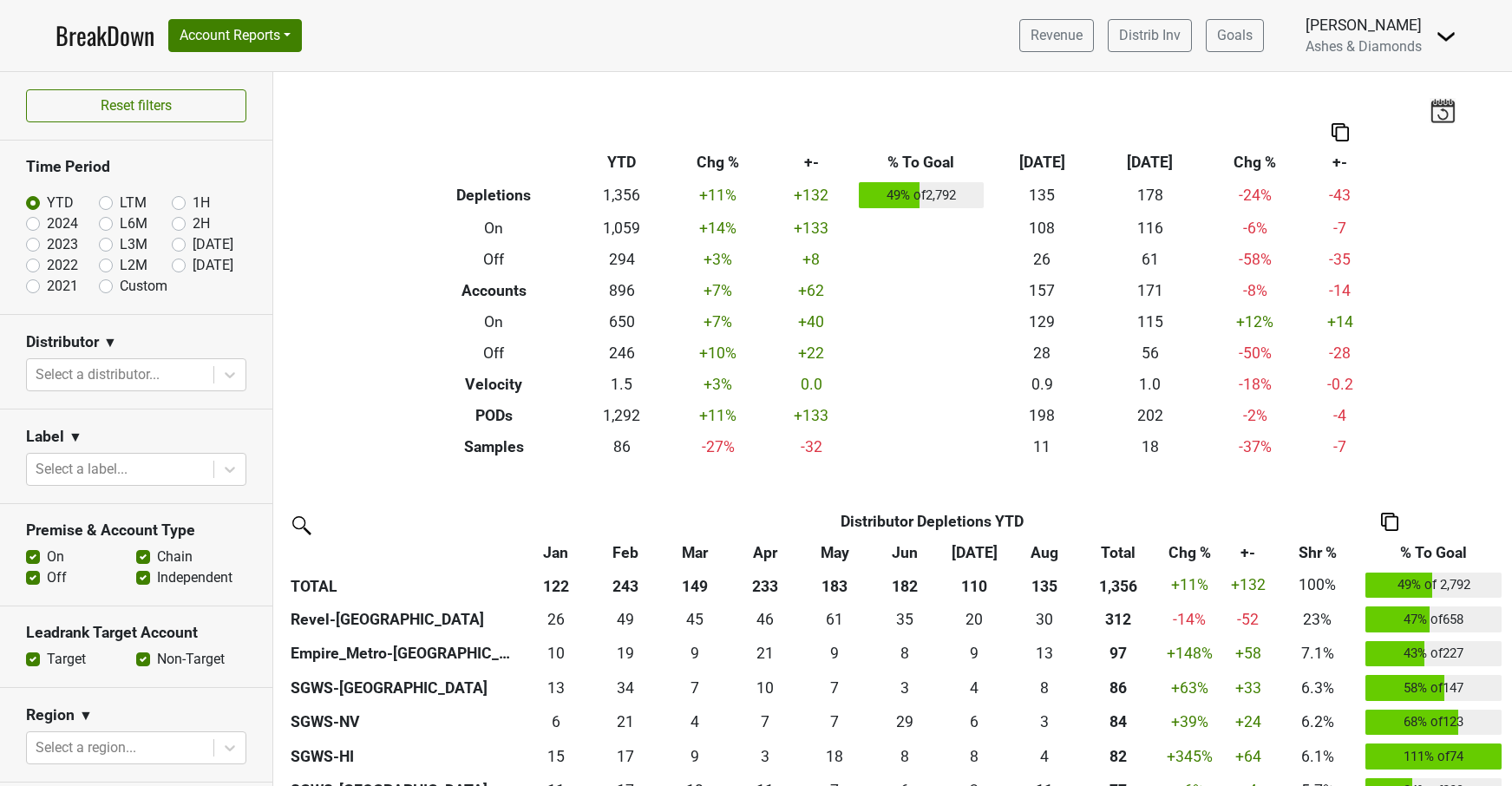
drag, startPoint x: 175, startPoint y: 264, endPoint x: 228, endPoint y: 267, distance: 53.1
click at [192, 264] on label "[DATE]" at bounding box center [213, 265] width 41 height 21
click at [175, 264] on input "[DATE]" at bounding box center [206, 264] width 70 height 18
radio input "true"
